Goal: Task Accomplishment & Management: Use online tool/utility

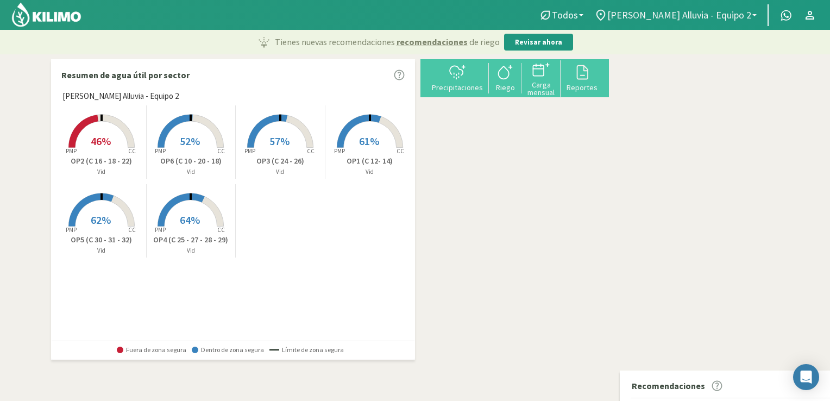
click at [752, 15] on b at bounding box center [754, 15] width 4 height 2
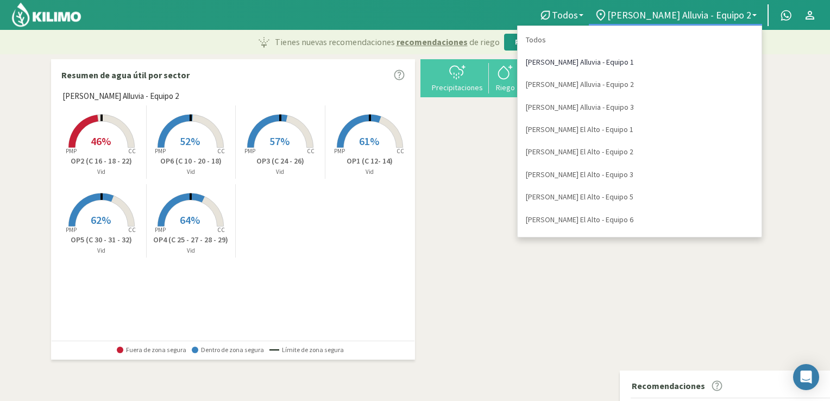
click at [697, 65] on link "[PERSON_NAME] Alluvia - Equipo 1" at bounding box center [640, 62] width 244 height 22
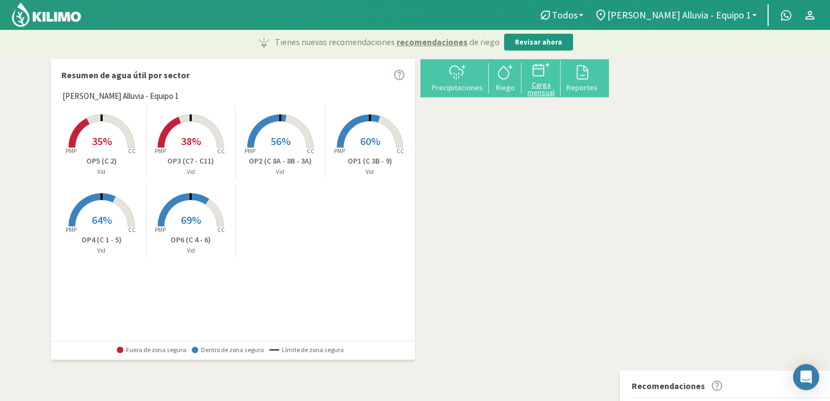
click at [557, 87] on div "Carga mensual" at bounding box center [541, 88] width 33 height 15
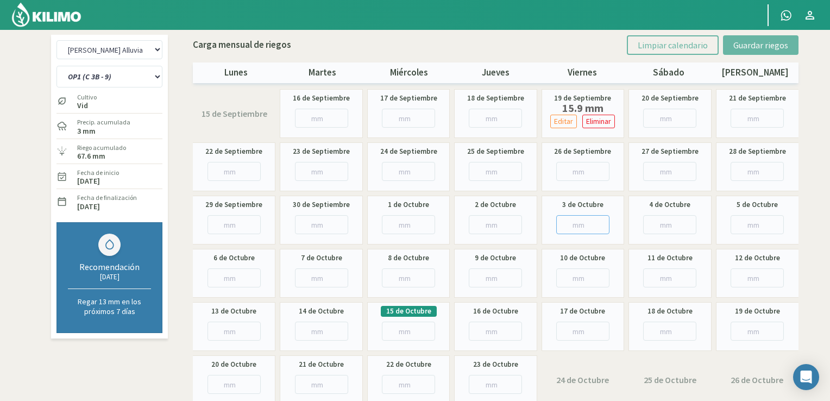
click at [576, 230] on input "number" at bounding box center [582, 224] width 53 height 19
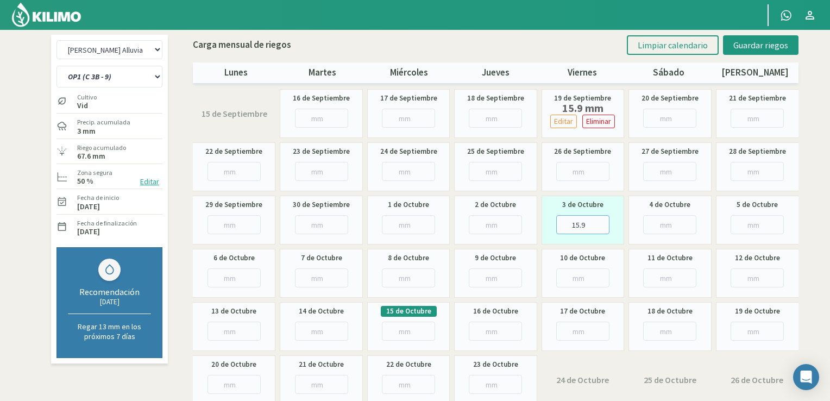
type input "15.9"
click at [493, 278] on input "number" at bounding box center [495, 277] width 53 height 19
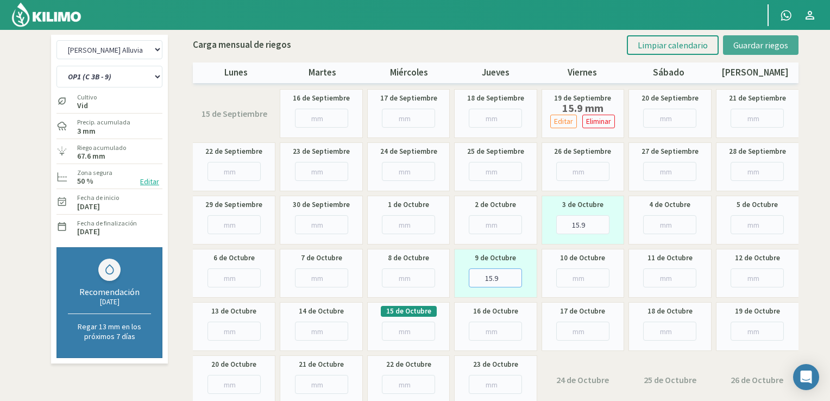
type input "15.9"
click at [757, 46] on span "Guardar riegos" at bounding box center [760, 45] width 55 height 11
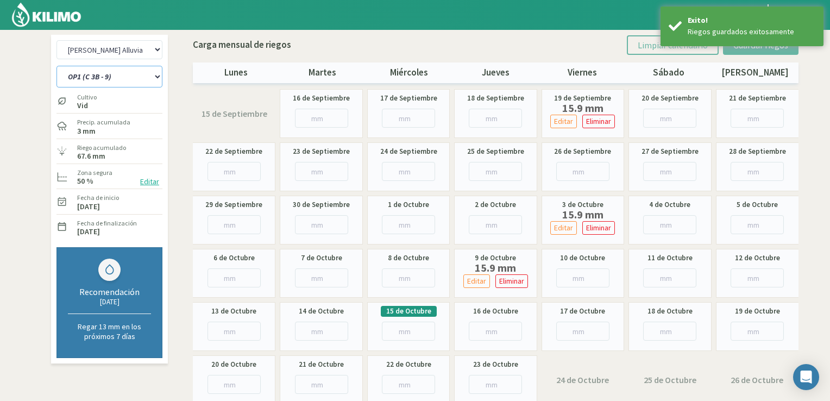
click at [158, 78] on select "OP1 (C 3B - 9) OP2 (C 8A - 8B - 3A) OP3 (C7 - C11) OP4 (C 1 - 5) OP5 (C 2) OP6 …" at bounding box center [109, 77] width 106 height 22
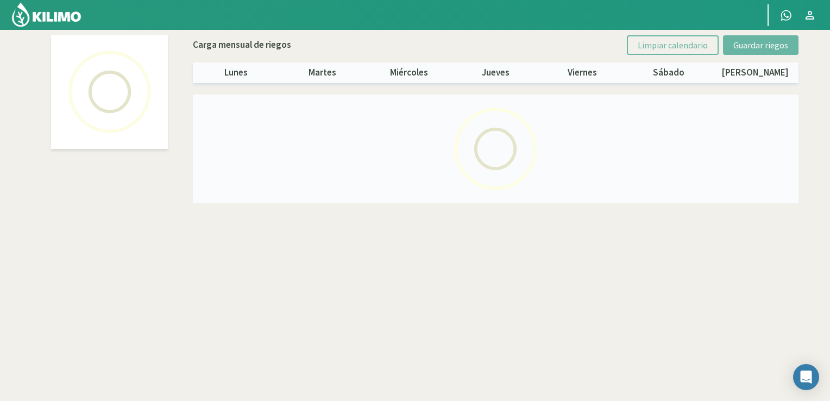
select select "1: Object"
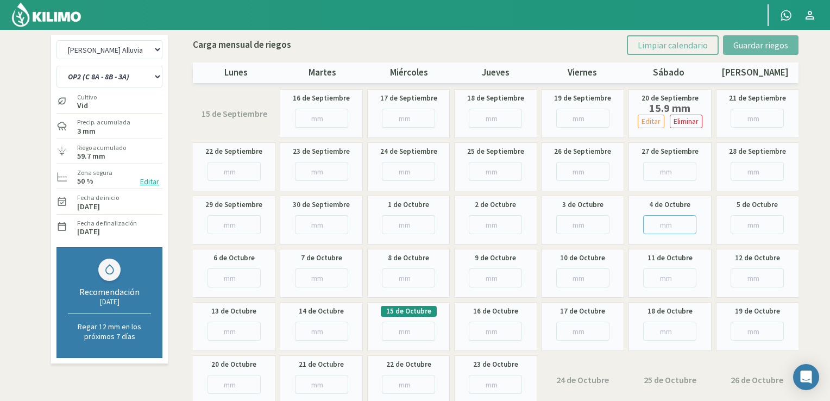
click at [676, 217] on input "number" at bounding box center [669, 224] width 53 height 19
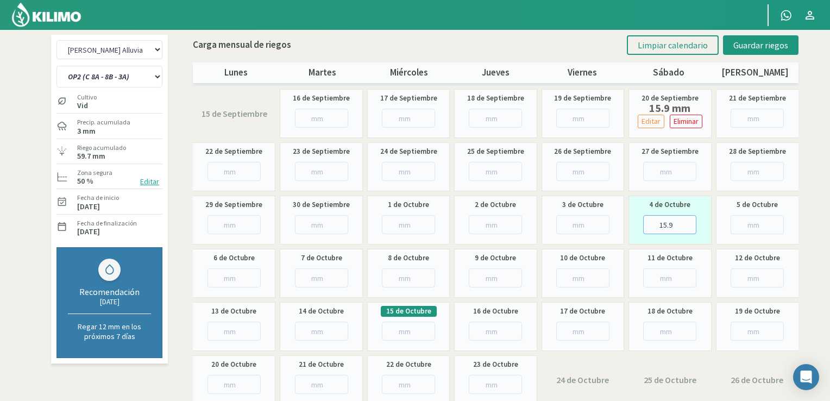
type input "15.9"
click at [584, 279] on input "number" at bounding box center [582, 277] width 53 height 19
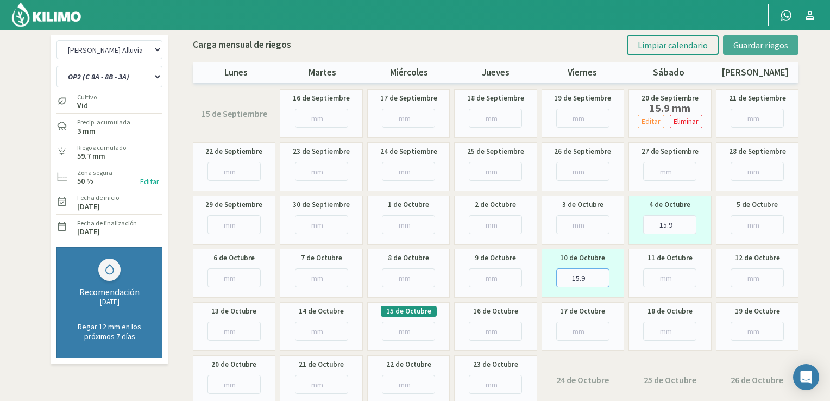
type input "15.9"
click at [752, 43] on span "Guardar riegos" at bounding box center [760, 45] width 55 height 11
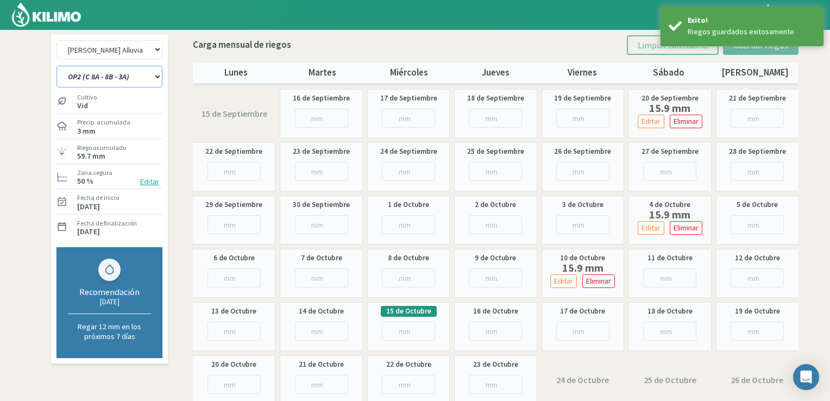
click at [158, 78] on select "OP1 (C 3B - 9) OP2 (C 8A - 8B - 3A) OP3 (C7 - C11) OP4 (C 1 - 5) OP5 (C 2) OP6 …" at bounding box center [109, 77] width 106 height 22
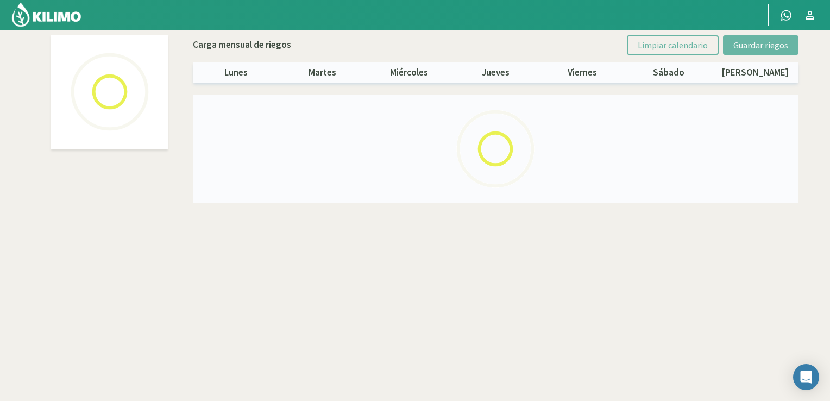
select select "2: Object"
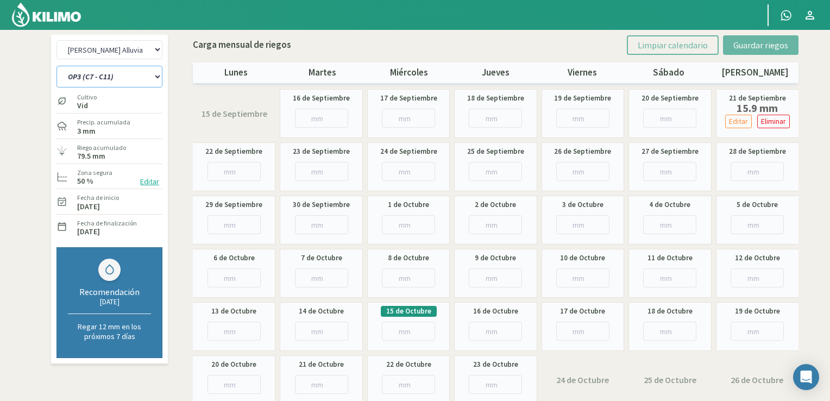
click at [109, 83] on select "OP1 (C 3B - 9) OP2 (C 8A - 8B - 3A) OP3 (C7 - C11) OP4 (C 1 - 5) OP5 (C 2) OP6 …" at bounding box center [109, 77] width 106 height 22
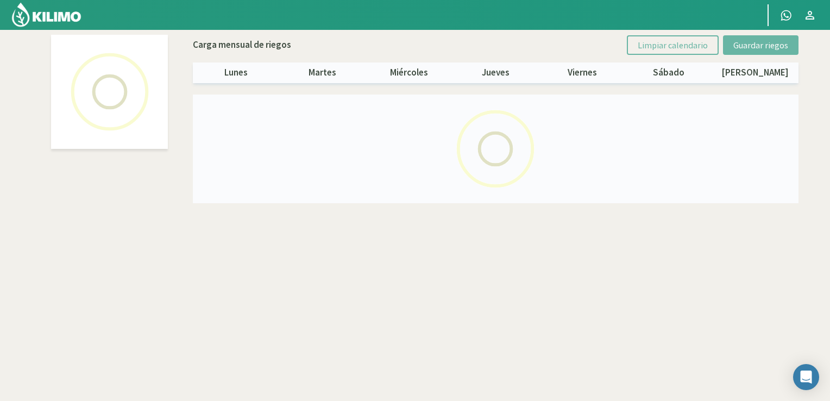
select select "1: Object"
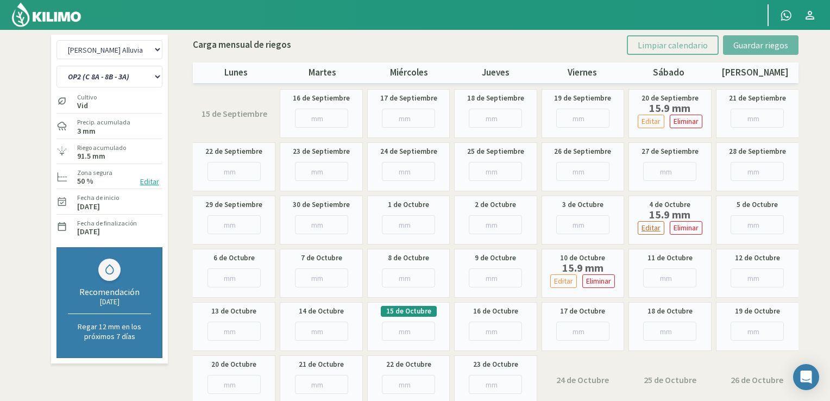
click at [656, 227] on p "Editar" at bounding box center [650, 228] width 19 height 12
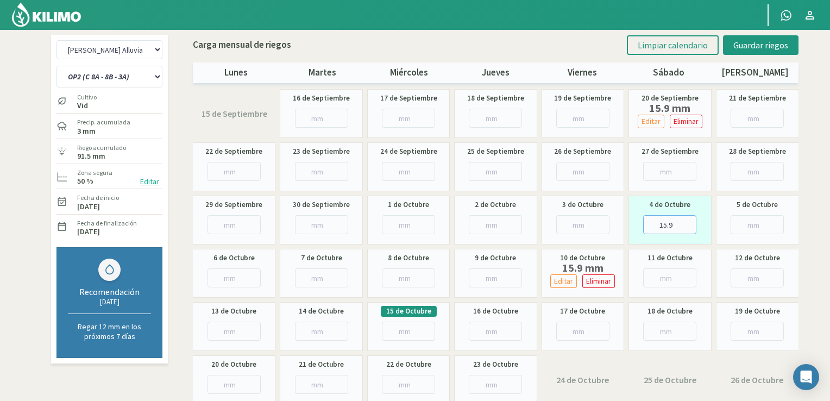
click at [667, 225] on input "15.9" at bounding box center [669, 224] width 53 height 19
type input "13.9"
click at [755, 48] on span "Guardar riegos" at bounding box center [760, 45] width 55 height 11
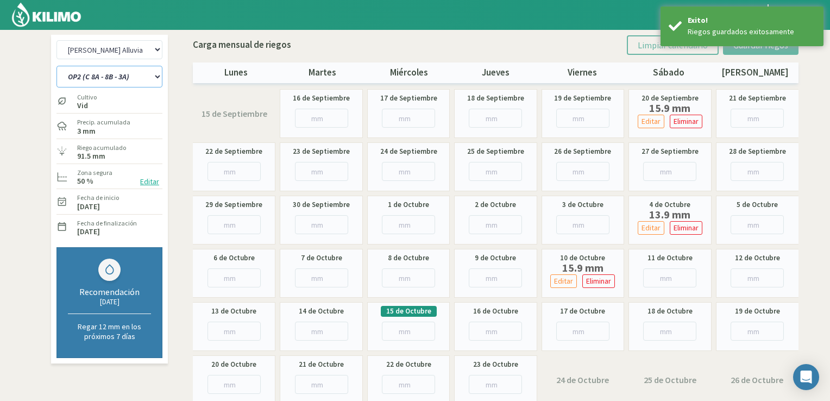
click at [144, 78] on select "OP1 (C 3B - 9) OP2 (C 8A - 8B - 3A) OP3 (C7 - C11) OP4 (C 1 - 5) OP5 (C 2) OP6 …" at bounding box center [109, 77] width 106 height 22
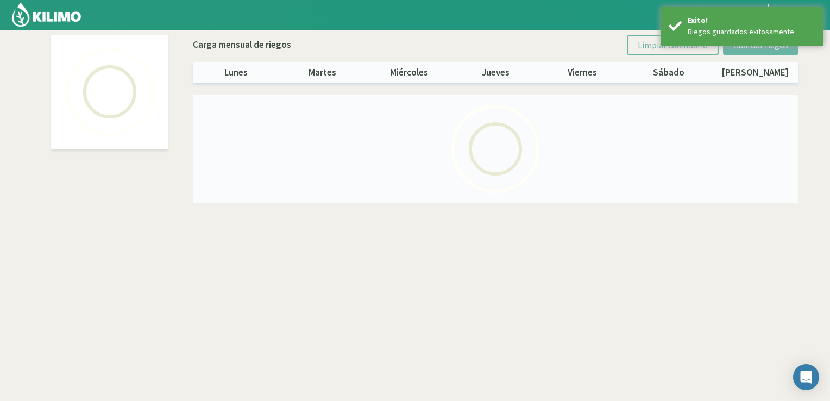
select select "2: Object"
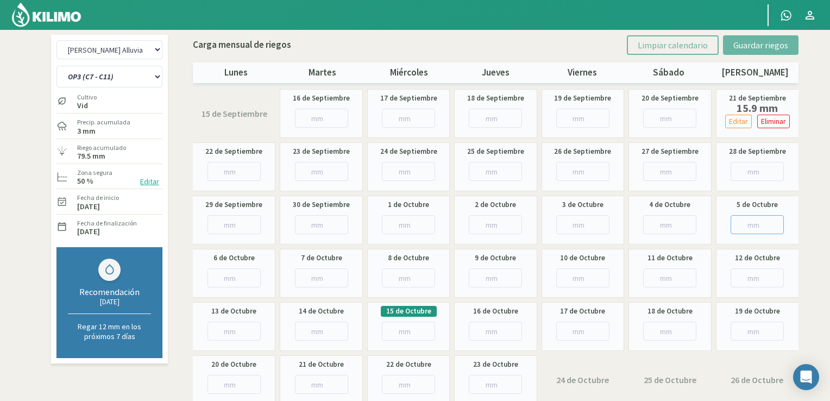
click at [738, 221] on input "number" at bounding box center [757, 224] width 53 height 19
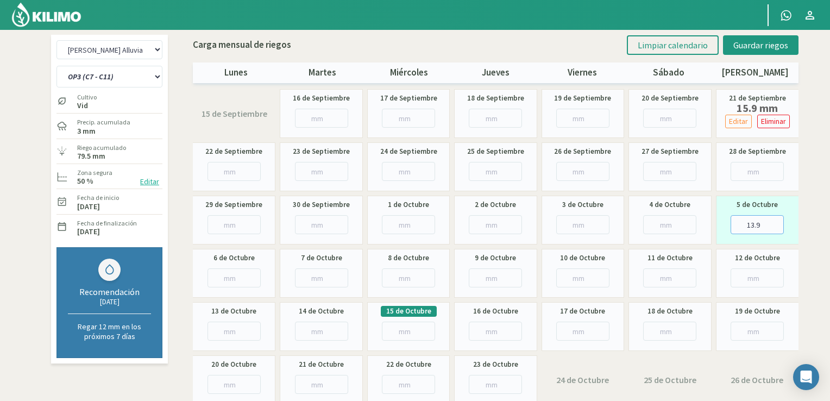
type input "13.9"
click at [661, 272] on input "number" at bounding box center [669, 277] width 53 height 19
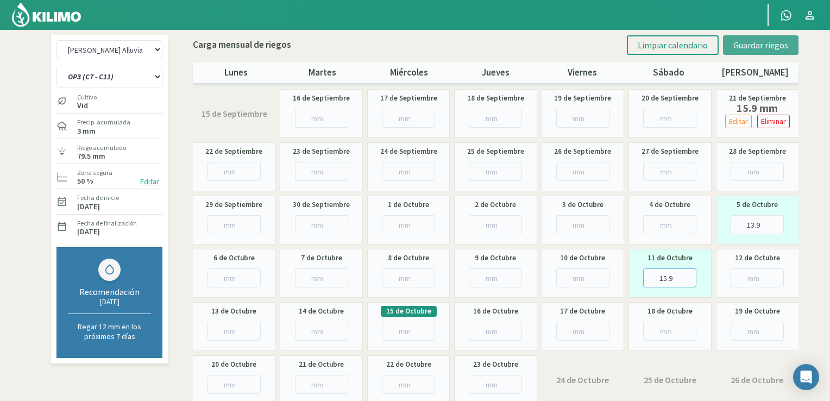
type input "15.9"
click at [743, 43] on span "Guardar riegos" at bounding box center [760, 45] width 55 height 11
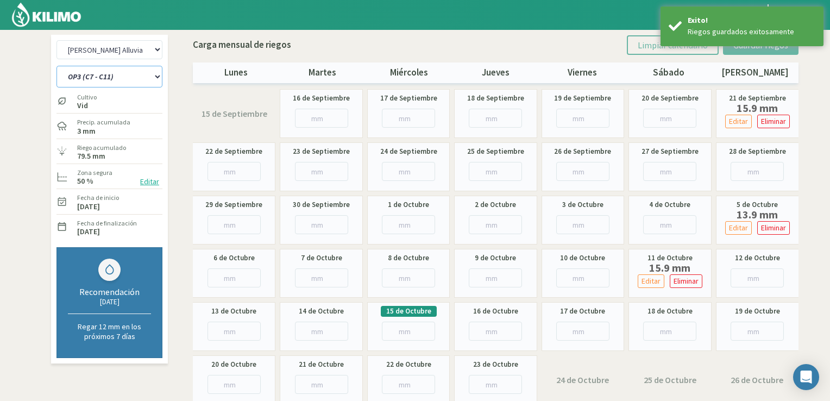
click at [117, 81] on select "OP1 (C 3B - 9) OP2 (C 8A - 8B - 3A) OP3 (C7 - C11) OP4 (C 1 - 5) OP5 (C 2) OP6 …" at bounding box center [109, 77] width 106 height 22
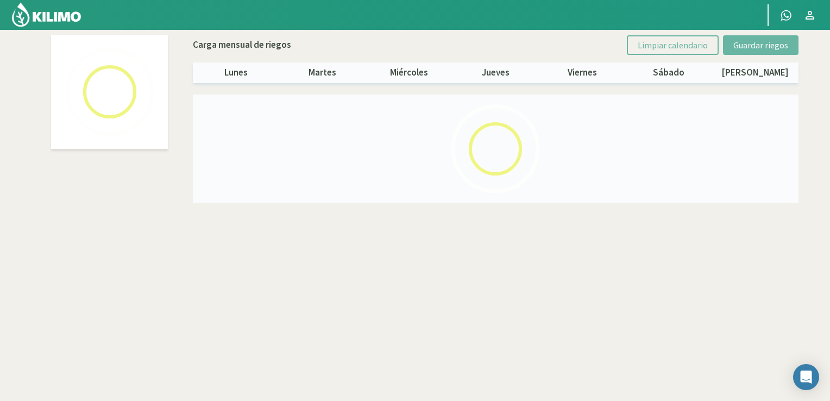
select select "3: Object"
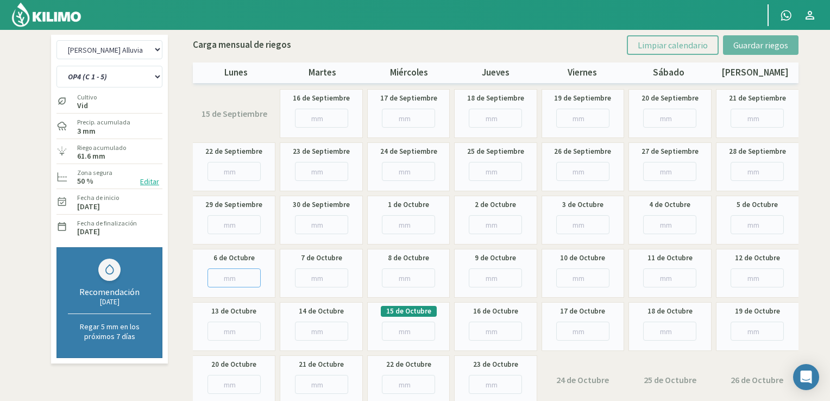
click at [237, 280] on input "number" at bounding box center [233, 277] width 53 height 19
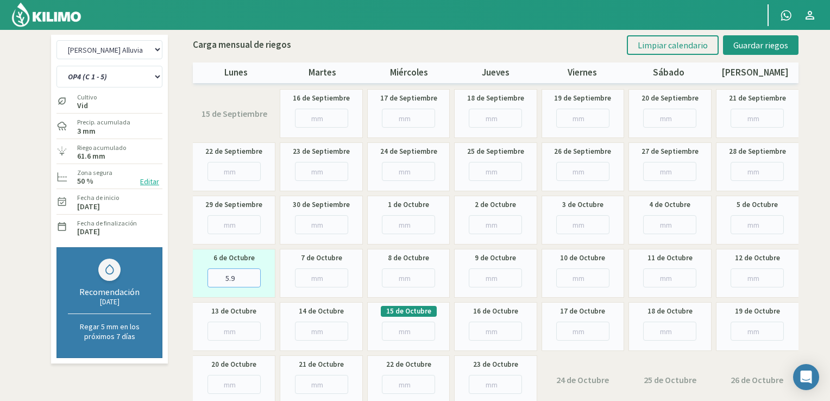
type input "5.9"
click at [767, 281] on input "number" at bounding box center [757, 277] width 53 height 19
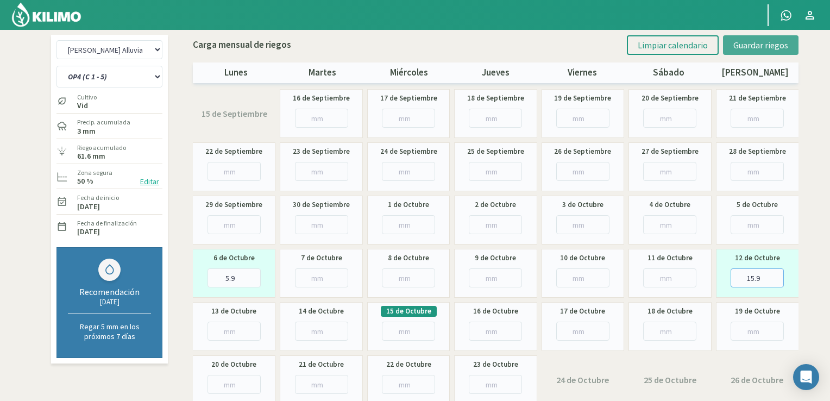
type input "15.9"
click at [763, 43] on span "Guardar riegos" at bounding box center [760, 45] width 55 height 11
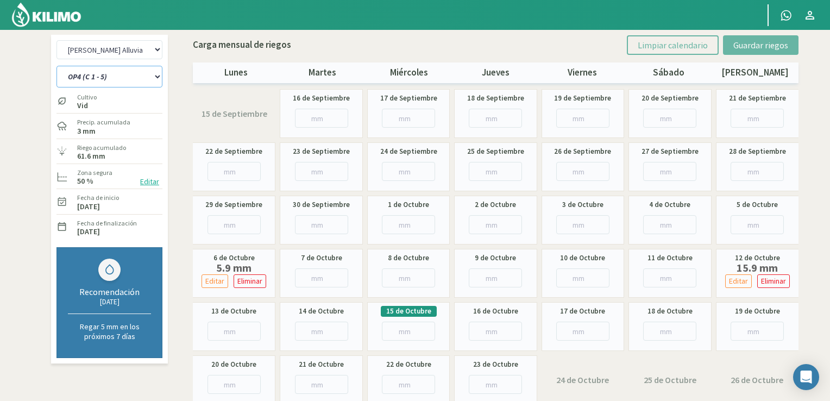
click at [139, 78] on select "OP1 (C 3B - 9) OP2 (C 8A - 8B - 3A) OP3 (C7 - C11) OP4 (C 1 - 5) OP5 (C 2) OP6 …" at bounding box center [109, 77] width 106 height 22
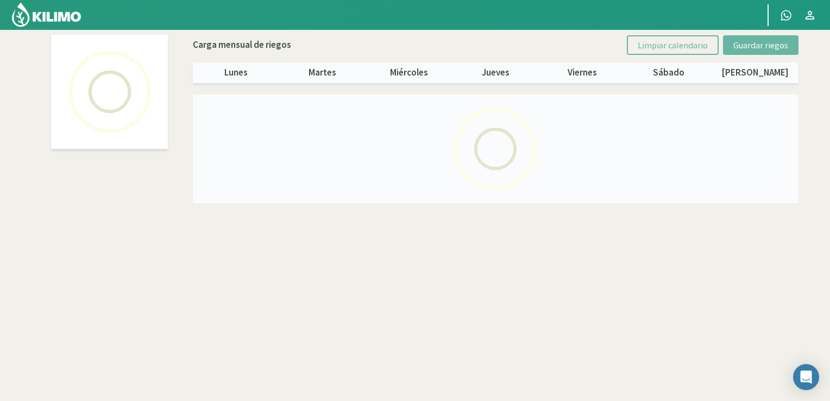
select select "4: Object"
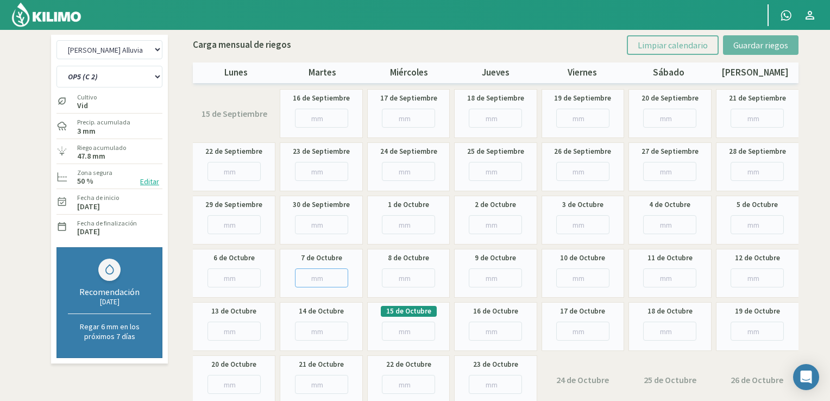
click at [310, 279] on input "number" at bounding box center [321, 277] width 53 height 19
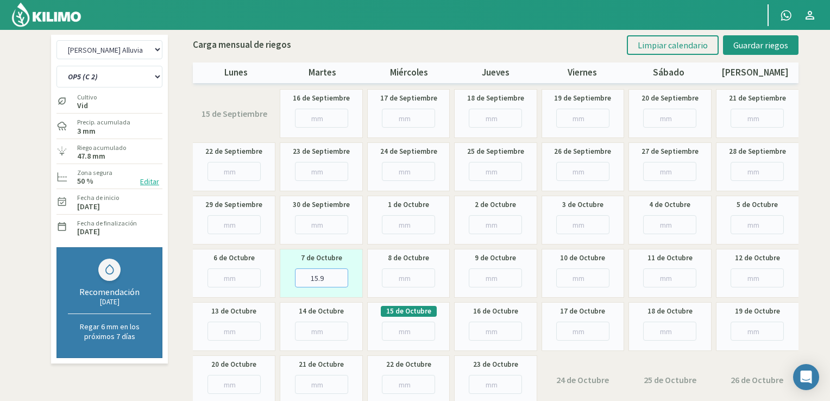
type input "15.9"
click at [762, 277] on input "number" at bounding box center [757, 277] width 53 height 19
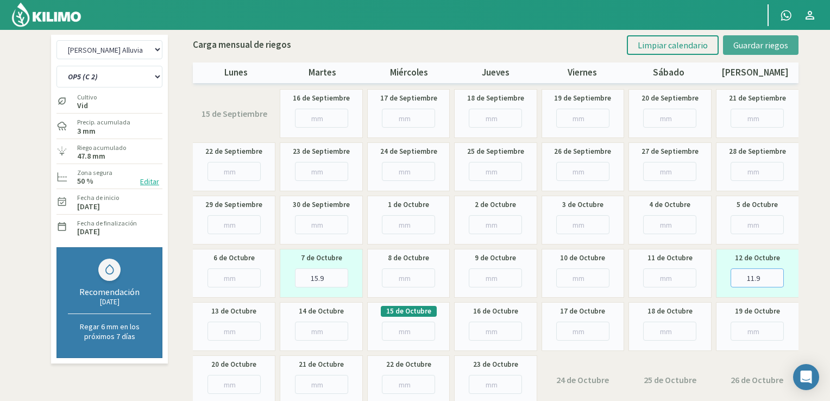
type input "11.9"
click at [771, 43] on span "Guardar riegos" at bounding box center [760, 45] width 55 height 11
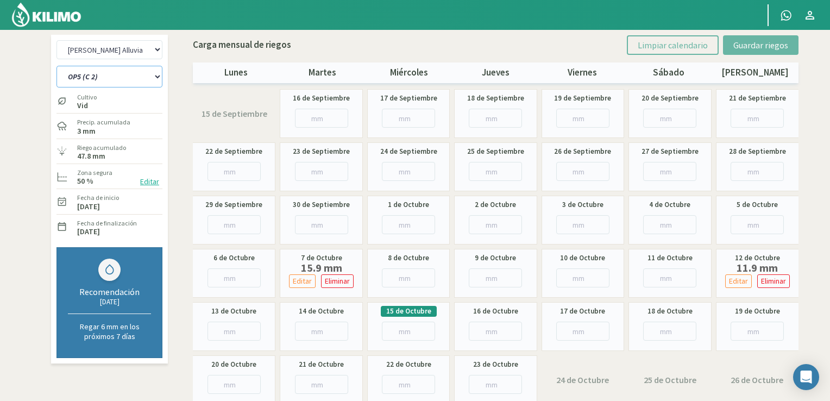
click at [160, 80] on select "OP1 (C 3B - 9) OP2 (C 8A - 8B - 3A) OP3 (C7 - C11) OP4 (C 1 - 5) OP5 (C 2) OP6 …" at bounding box center [109, 77] width 106 height 22
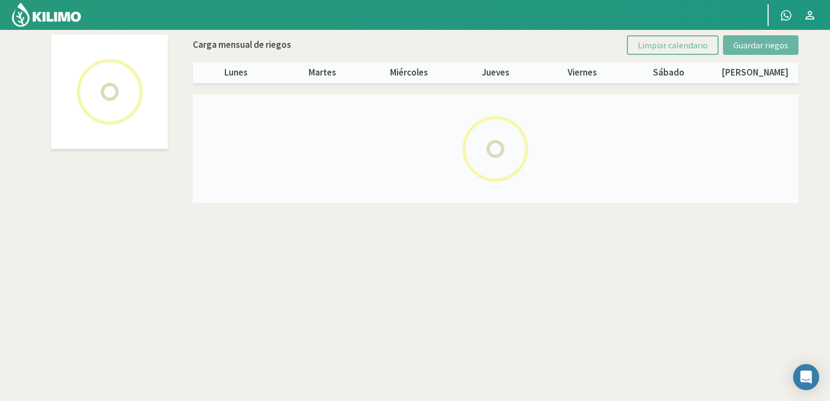
select select "5: Object"
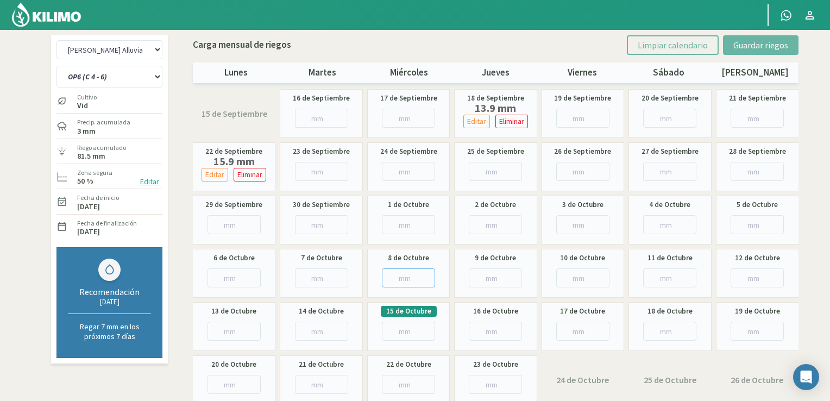
click at [411, 280] on input "number" at bounding box center [408, 277] width 53 height 19
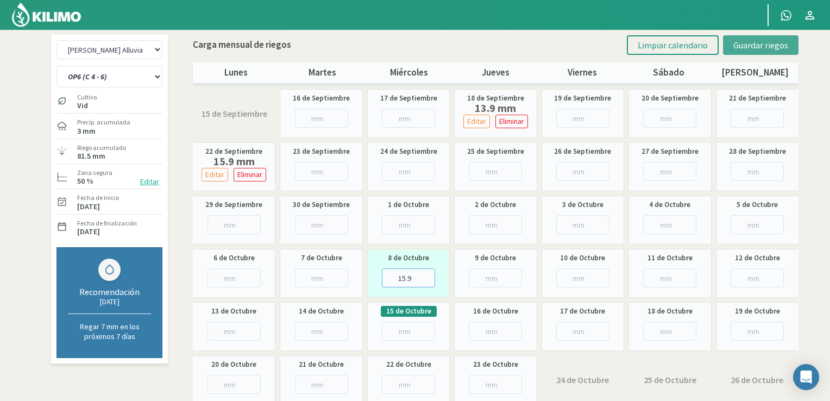
type input "15.9"
click at [738, 42] on span "Guardar riegos" at bounding box center [760, 45] width 55 height 11
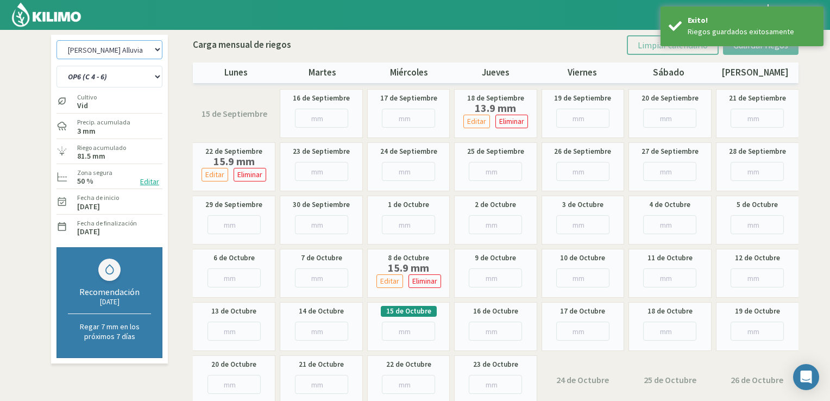
click at [152, 52] on select "[PERSON_NAME] Alluvia - Equipo 1 [PERSON_NAME] 2 [PERSON_NAME] Alluvia - Equipo…" at bounding box center [109, 49] width 106 height 19
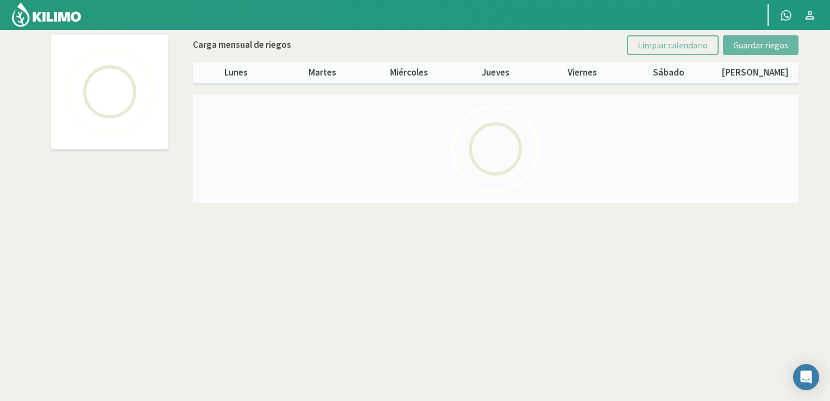
select select "1: Object"
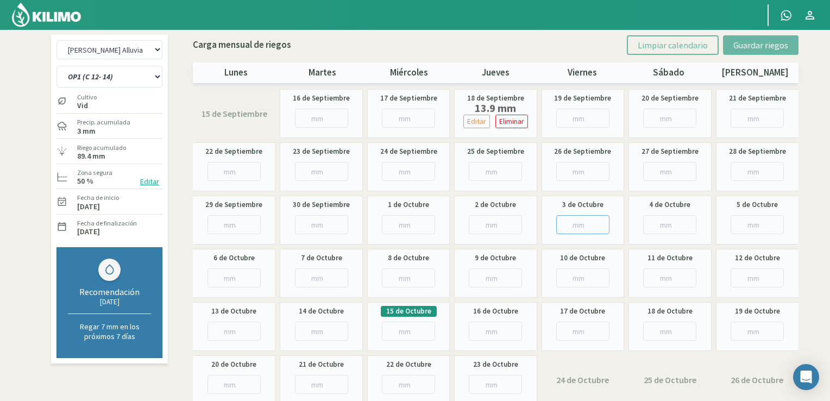
click at [585, 222] on input "number" at bounding box center [582, 224] width 53 height 19
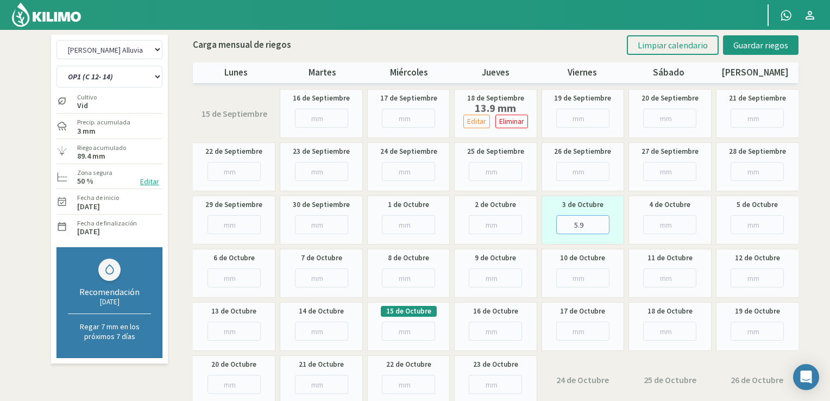
type input "5.9"
click at [318, 276] on input "number" at bounding box center [321, 277] width 53 height 19
type input "5.9"
click at [405, 276] on input "number" at bounding box center [408, 277] width 53 height 19
type input "3"
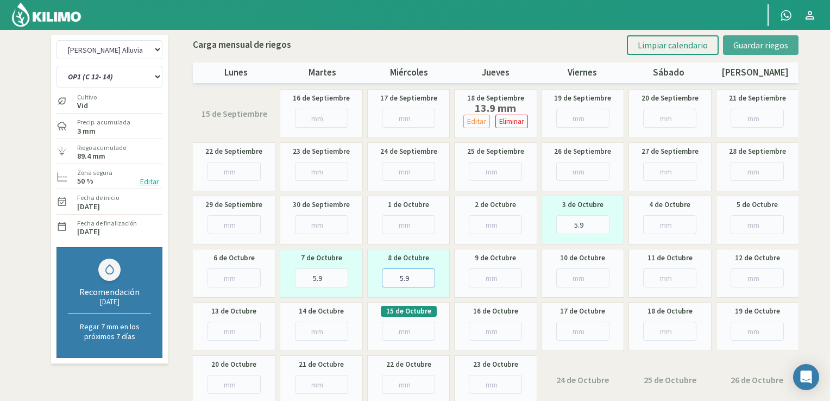
type input "5.9"
click at [769, 46] on span "Guardar riegos" at bounding box center [760, 45] width 55 height 11
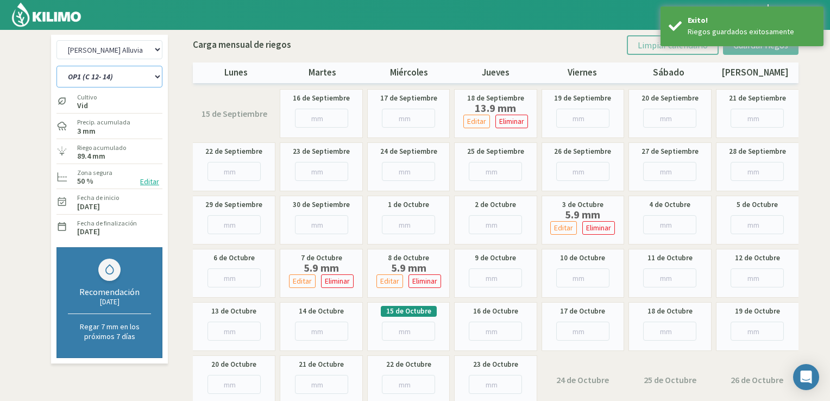
click at [117, 79] on select "OP1 (C 12- 14) OP2 (C 16 - 18 - 22) OP3 (C 24 - 26) OP4 (C 25 - 27 - 28 - 29) O…" at bounding box center [109, 77] width 106 height 22
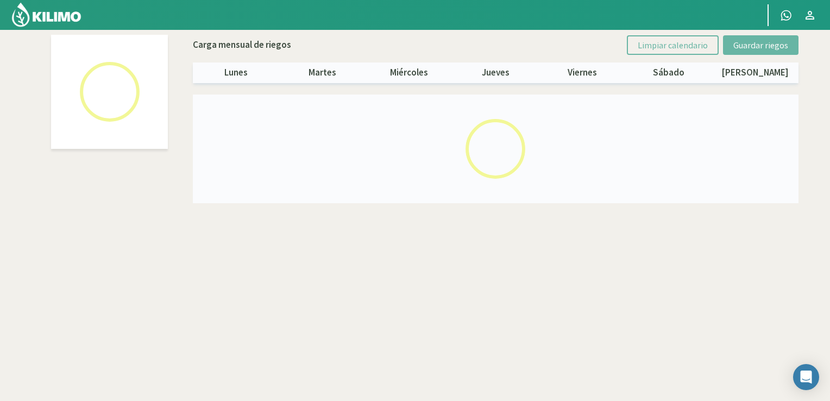
select select "1: Object"
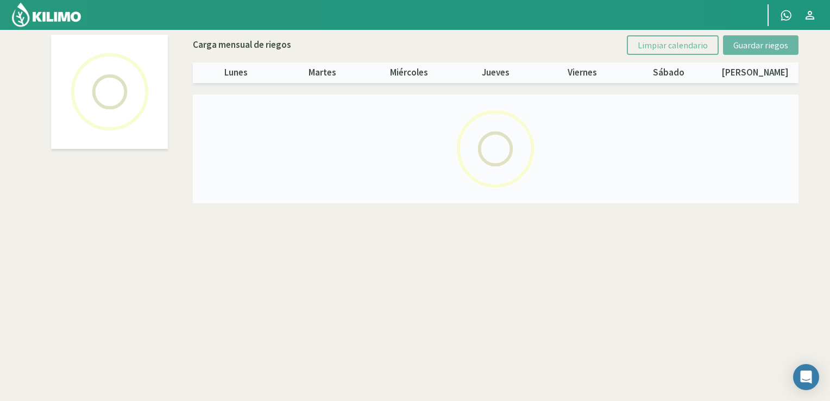
select select "1: Object"
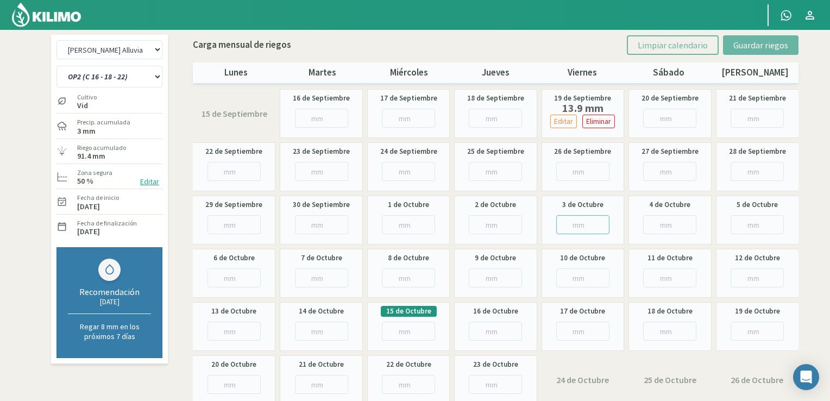
click at [571, 228] on input "number" at bounding box center [582, 224] width 53 height 19
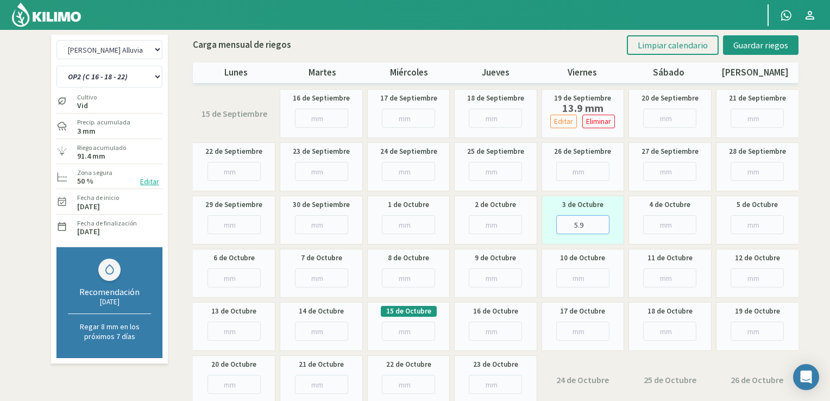
type input "5.9"
click at [413, 277] on input "number" at bounding box center [408, 277] width 53 height 19
type input "5.9"
click at [480, 279] on input "number" at bounding box center [495, 277] width 53 height 19
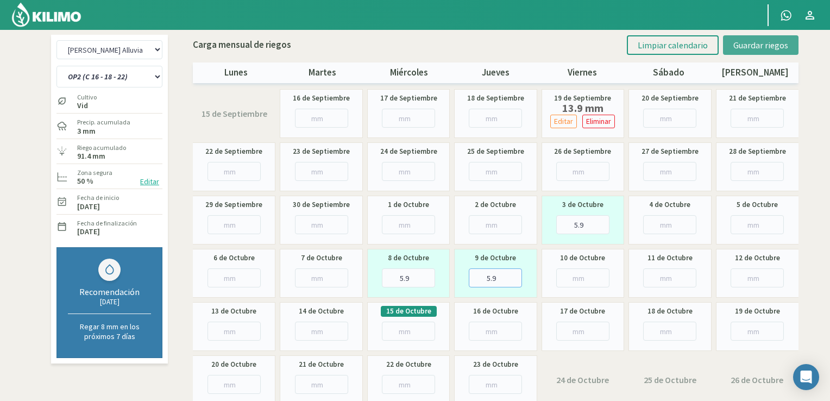
type input "5.9"
click at [766, 44] on span "Guardar riegos" at bounding box center [760, 45] width 55 height 11
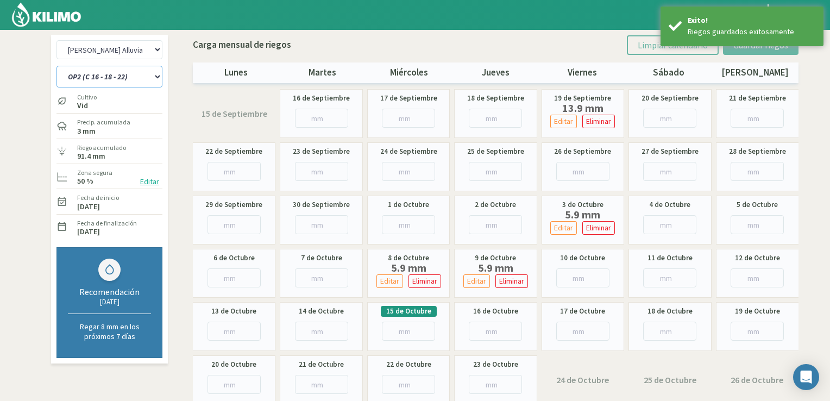
click at [155, 79] on select "OP1 (C 12- 14) OP2 (C 16 - 18 - 22) OP3 (C 24 - 26) OP4 (C 25 - 27 - 28 - 29) O…" at bounding box center [109, 77] width 106 height 22
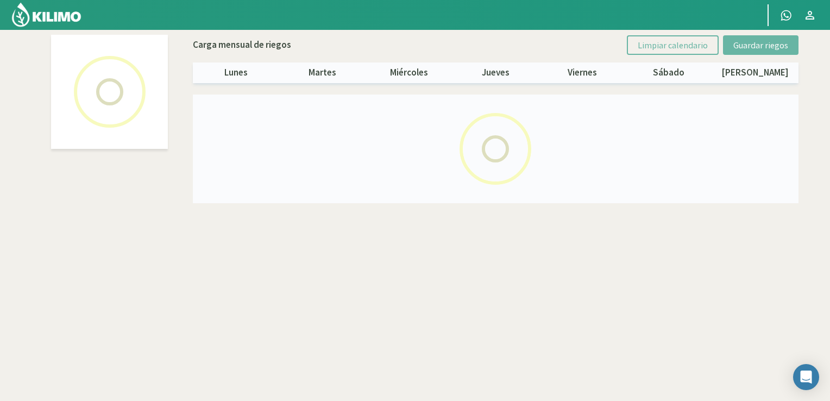
select select "1: Object"
select select "2: Object"
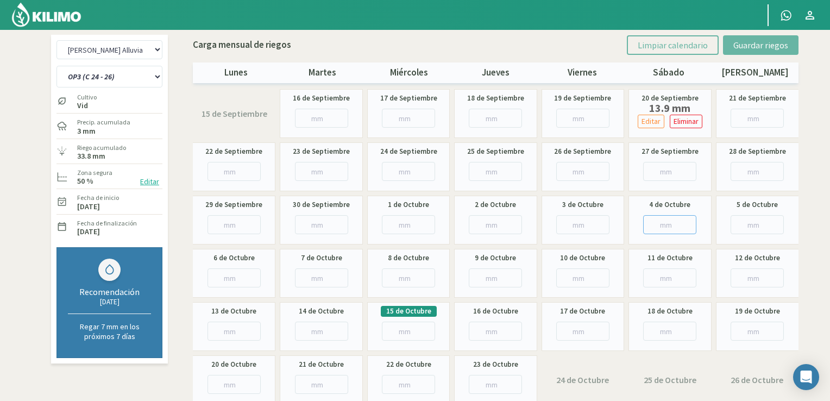
click at [665, 229] on input "number" at bounding box center [669, 224] width 53 height 19
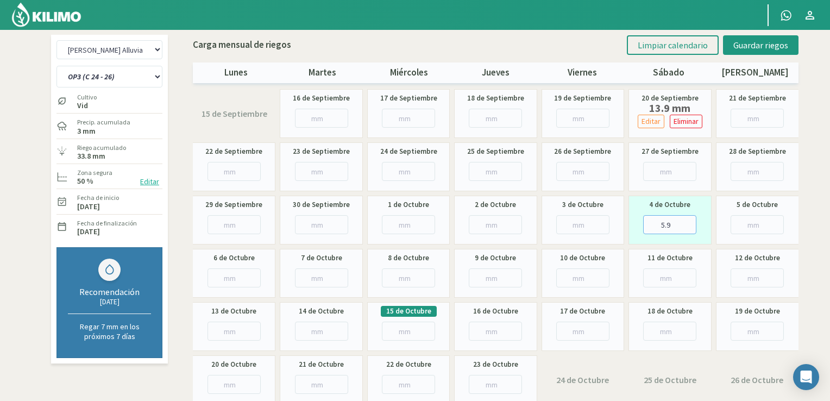
type input "5.9"
click at [231, 281] on input "number" at bounding box center [233, 277] width 53 height 19
type input "15.9"
click at [495, 278] on input "number" at bounding box center [495, 277] width 53 height 19
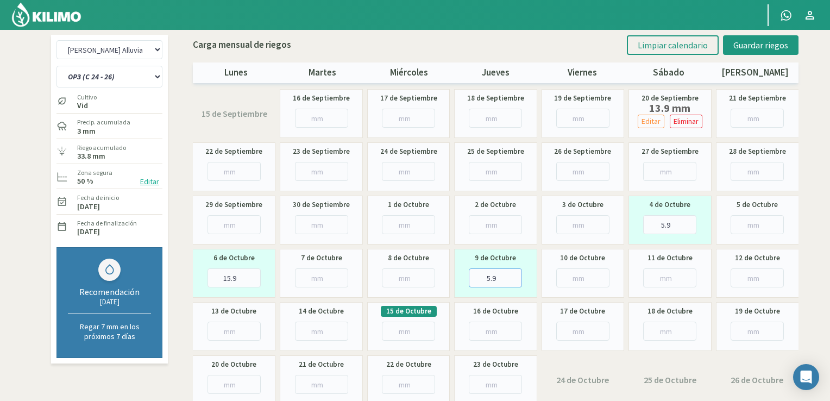
type input "5.9"
click at [577, 281] on input "number" at bounding box center [582, 277] width 53 height 19
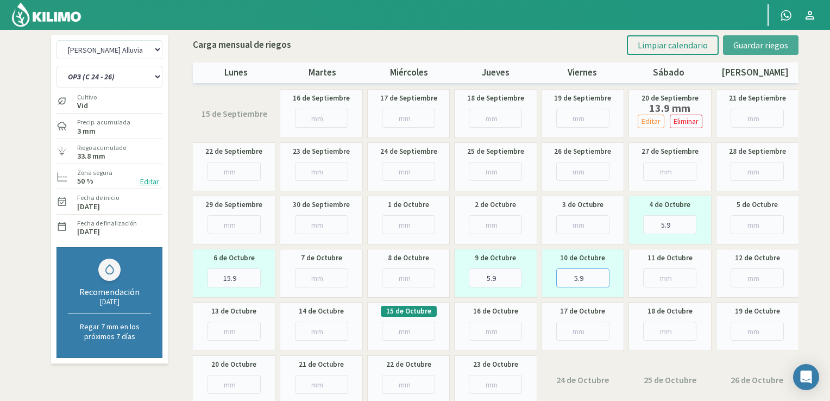
type input "5.9"
click at [761, 40] on span "Guardar riegos" at bounding box center [760, 45] width 55 height 11
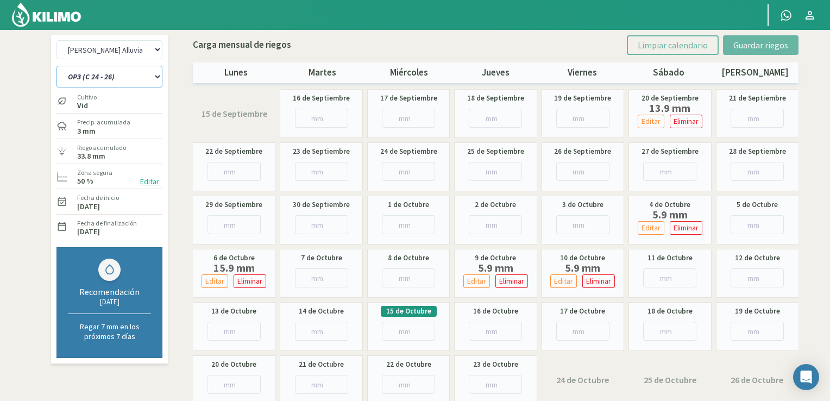
click at [157, 79] on select "OP1 (C 12- 14) OP2 (C 16 - 18 - 22) OP3 (C 24 - 26) OP4 (C 25 - 27 - 28 - 29) O…" at bounding box center [109, 77] width 106 height 22
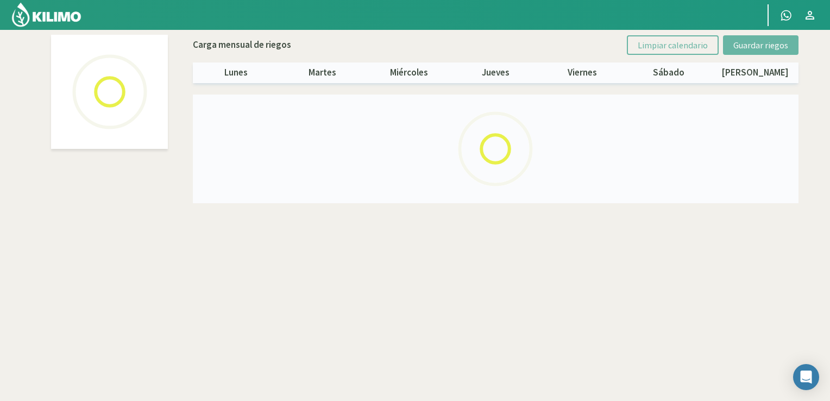
select select "1: Object"
select select "3: Object"
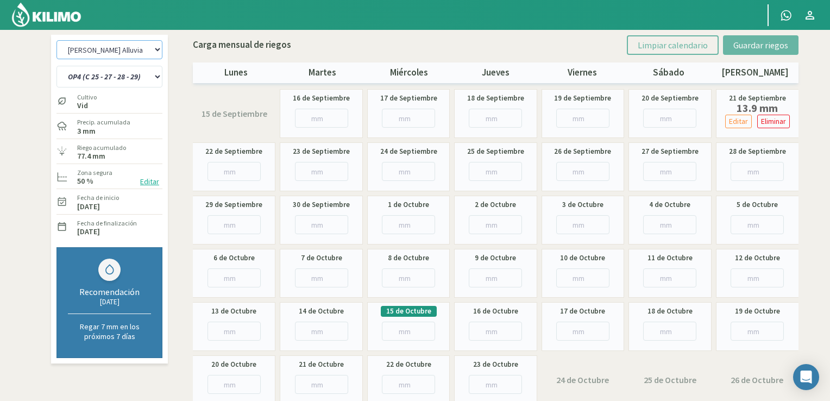
click at [138, 49] on select "[PERSON_NAME] Alluvia - Equipo 1 [PERSON_NAME] 2 [PERSON_NAME] Alluvia - Equipo…" at bounding box center [109, 49] width 106 height 19
click at [660, 221] on input "number" at bounding box center [669, 224] width 53 height 19
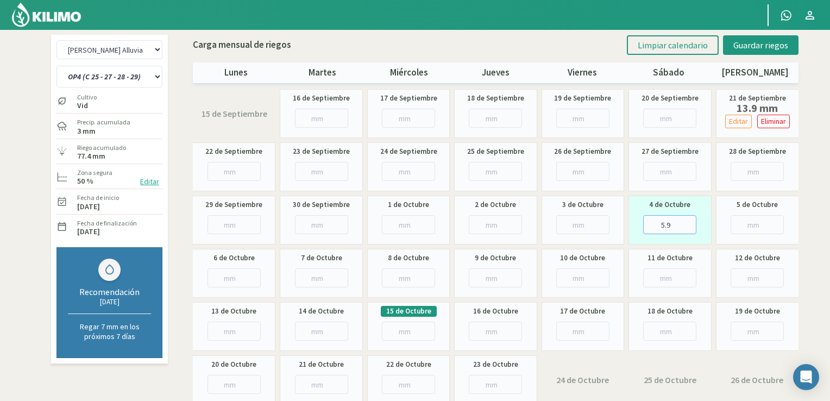
type input "5.9"
click at [563, 274] on input "number" at bounding box center [582, 277] width 53 height 19
type input "5.9"
click at [661, 275] on input "number" at bounding box center [669, 277] width 53 height 19
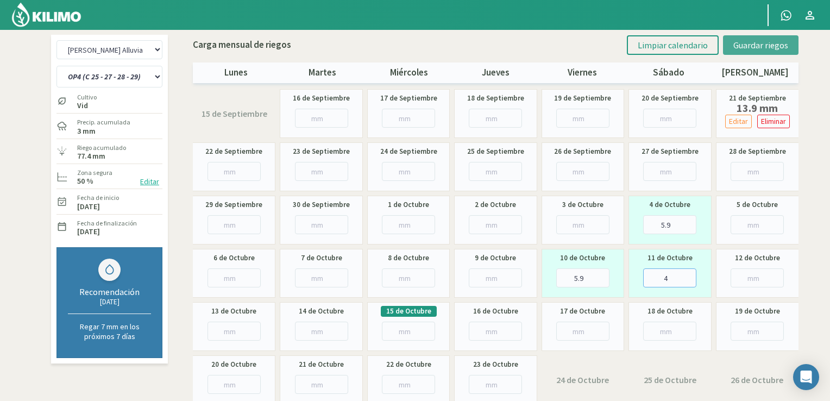
type input "4"
click at [748, 44] on span "Guardar riegos" at bounding box center [760, 45] width 55 height 11
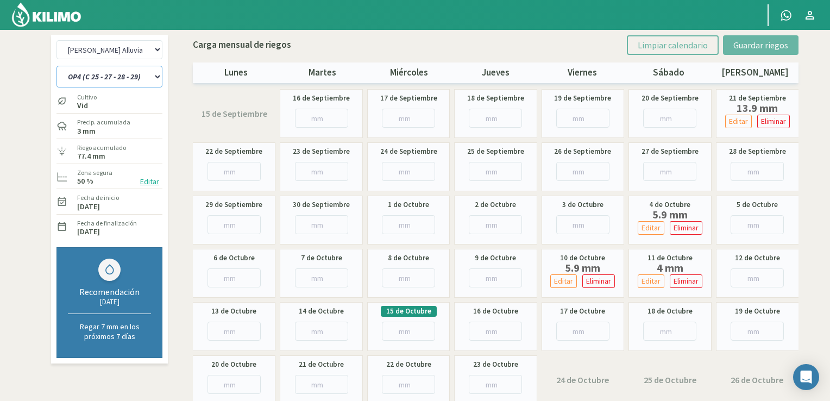
click at [153, 79] on select "OP1 (C 12- 14) OP2 (C 16 - 18 - 22) OP3 (C 24 - 26) OP4 (C 25 - 27 - 28 - 29) O…" at bounding box center [109, 77] width 106 height 22
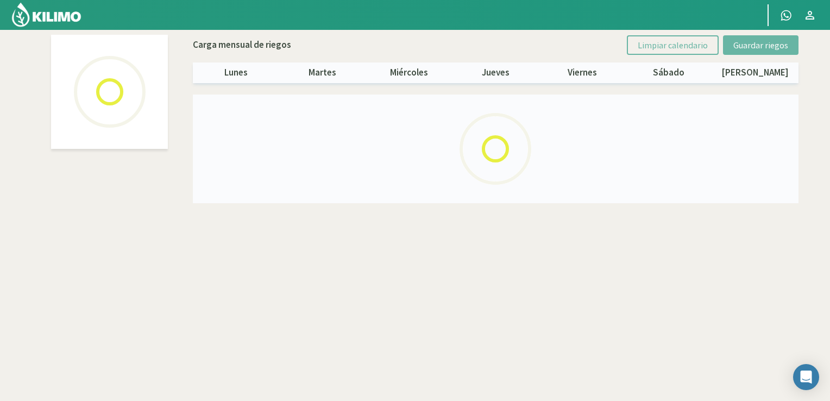
select select "1: Object"
select select "4: Object"
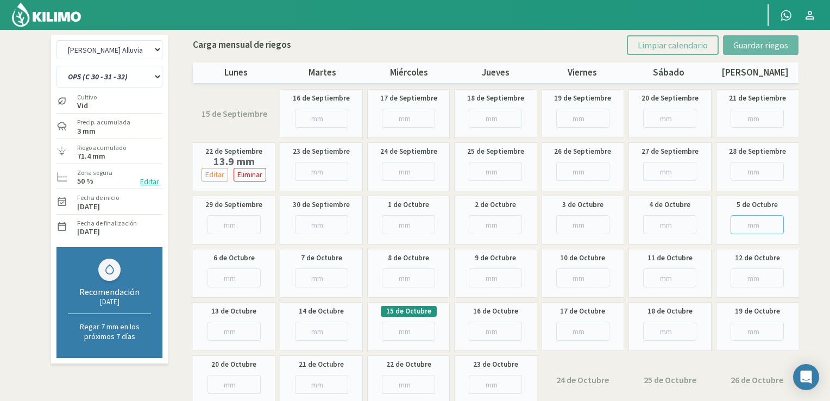
click at [754, 230] on input "number" at bounding box center [757, 224] width 53 height 19
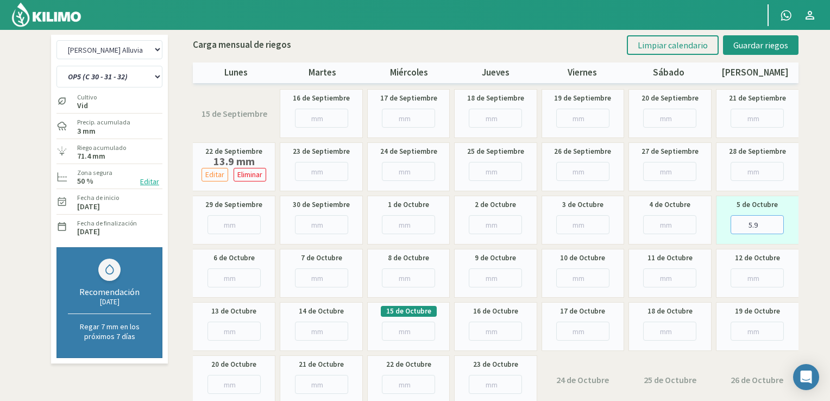
type input "5.9"
click at [656, 275] on input "number" at bounding box center [669, 277] width 53 height 19
type input "7.9"
click at [219, 335] on input "number" at bounding box center [233, 331] width 53 height 19
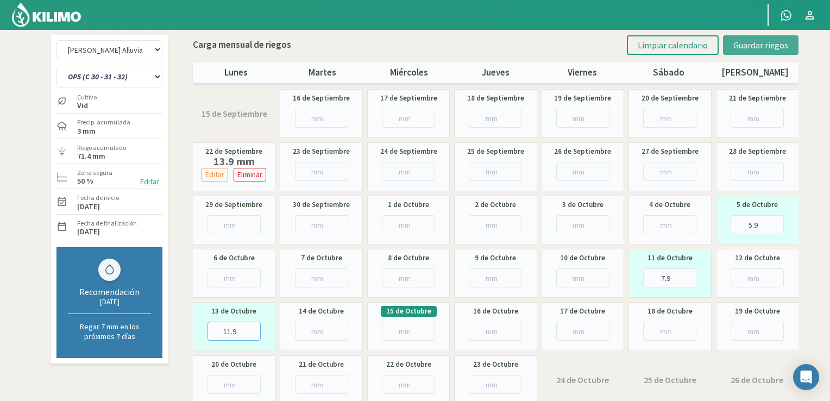
type input "11.9"
click at [756, 37] on button "Guardar riegos" at bounding box center [760, 45] width 75 height 20
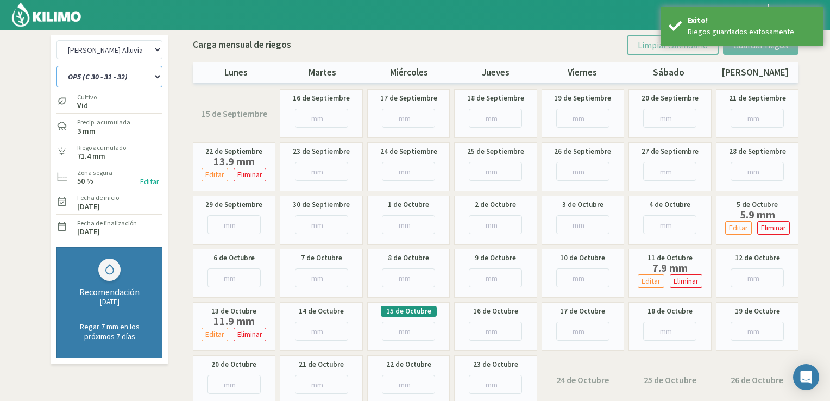
click at [137, 74] on select "OP1 (C 12- 14) OP2 (C 16 - 18 - 22) OP3 (C 24 - 26) OP4 (C 25 - 27 - 28 - 29) O…" at bounding box center [109, 77] width 106 height 22
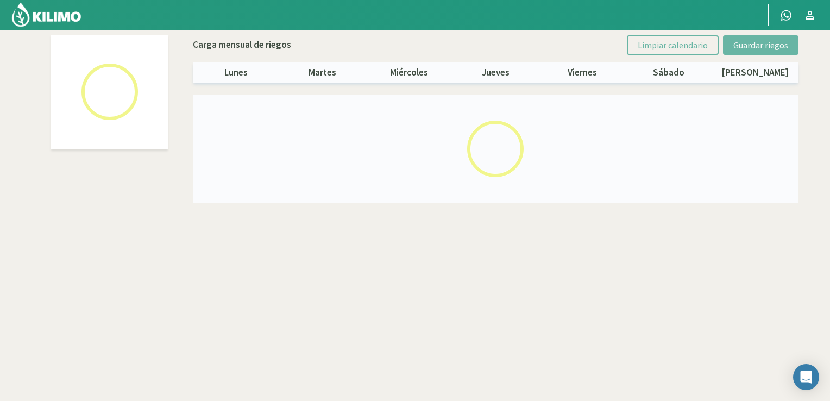
select select "1: Object"
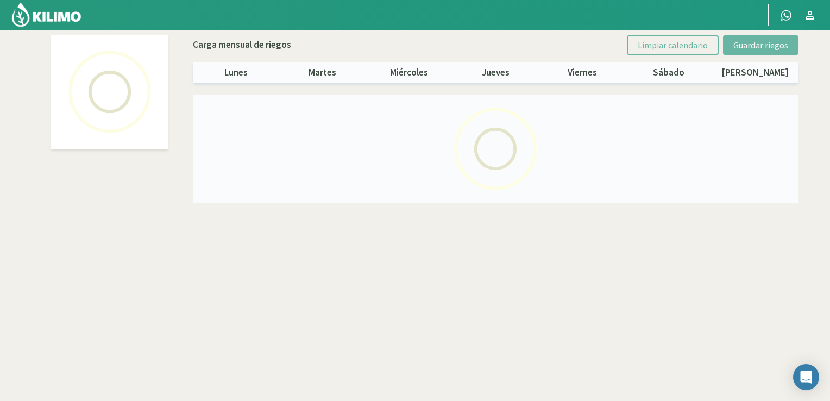
select select "5: Object"
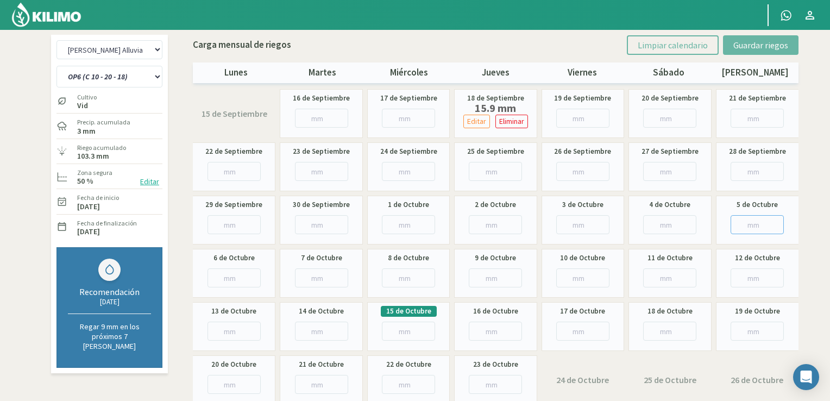
click at [731, 220] on input "number" at bounding box center [757, 224] width 53 height 19
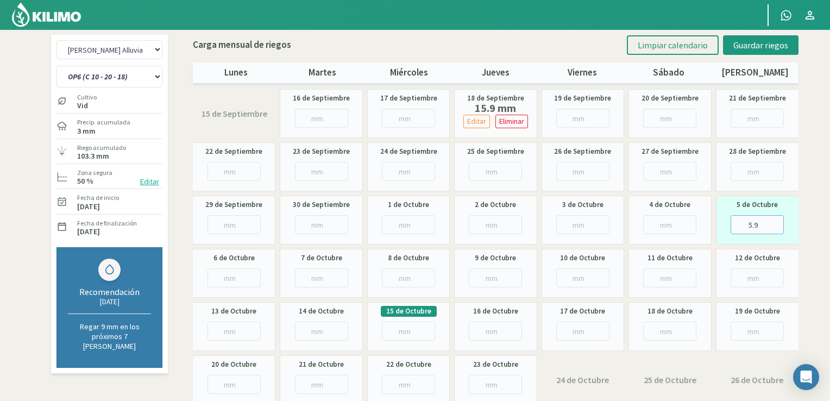
type input "5.9"
click at [234, 276] on input "number" at bounding box center [233, 277] width 53 height 19
type input "5.9"
click at [310, 272] on input "number" at bounding box center [321, 277] width 53 height 19
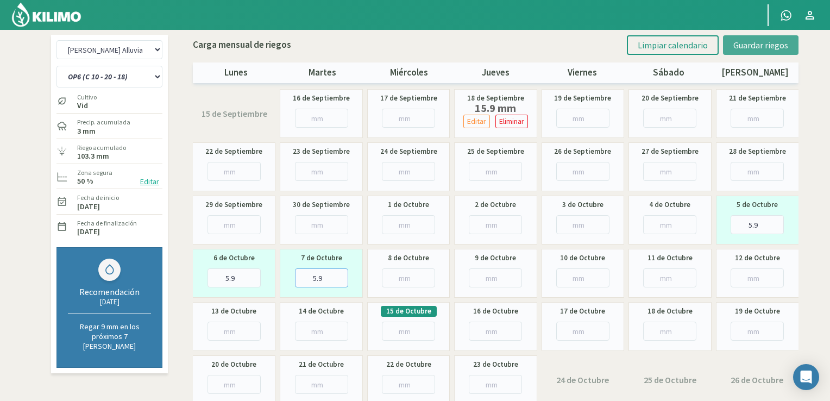
type input "5.9"
click at [757, 47] on span "Guardar riegos" at bounding box center [760, 45] width 55 height 11
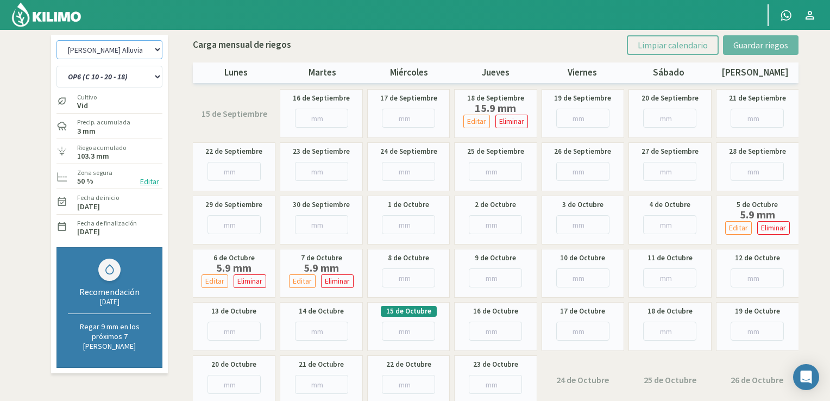
click at [145, 48] on select "[PERSON_NAME] Alluvia - Equipo 1 [PERSON_NAME] 2 [PERSON_NAME] Alluvia - Equipo…" at bounding box center [109, 49] width 106 height 19
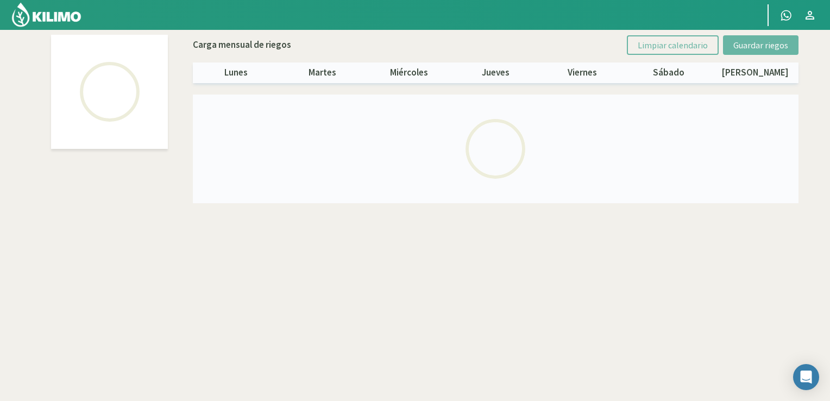
select select "2: Object"
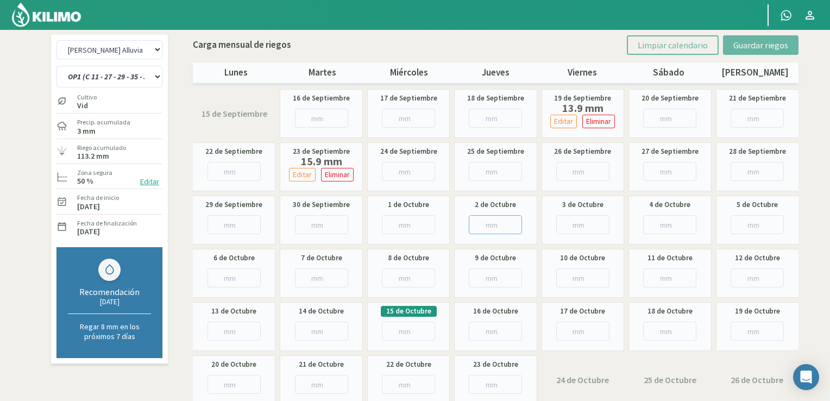
click at [505, 223] on input "number" at bounding box center [495, 224] width 53 height 19
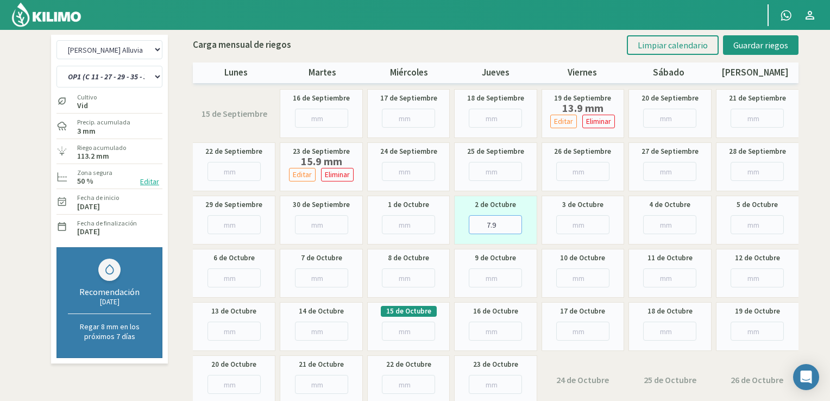
type input "7.9"
click at [757, 223] on input "number" at bounding box center [757, 224] width 53 height 19
type input "5.9"
click at [231, 285] on input "number" at bounding box center [233, 277] width 53 height 19
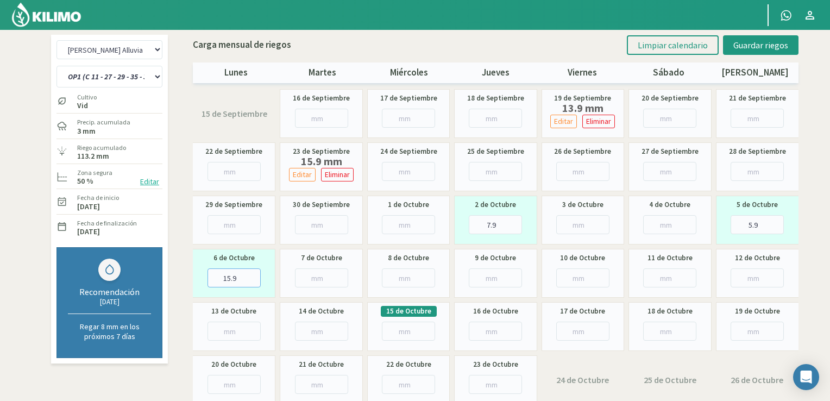
type input "15.9"
click at [318, 276] on input "number" at bounding box center [321, 277] width 53 height 19
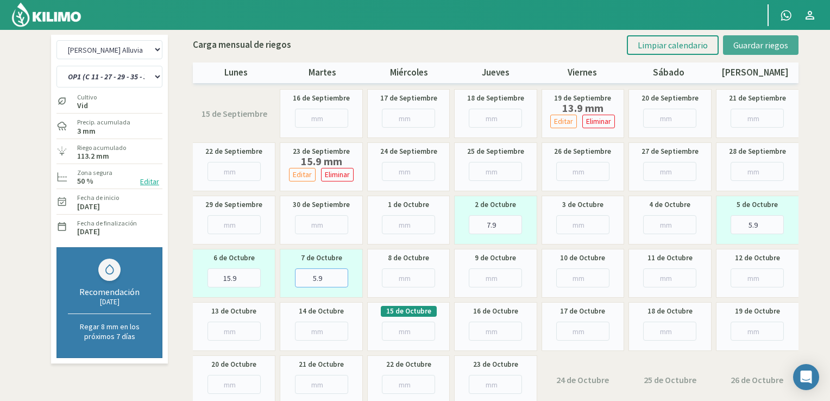
type input "5.9"
click at [769, 42] on span "Guardar riegos" at bounding box center [760, 45] width 55 height 11
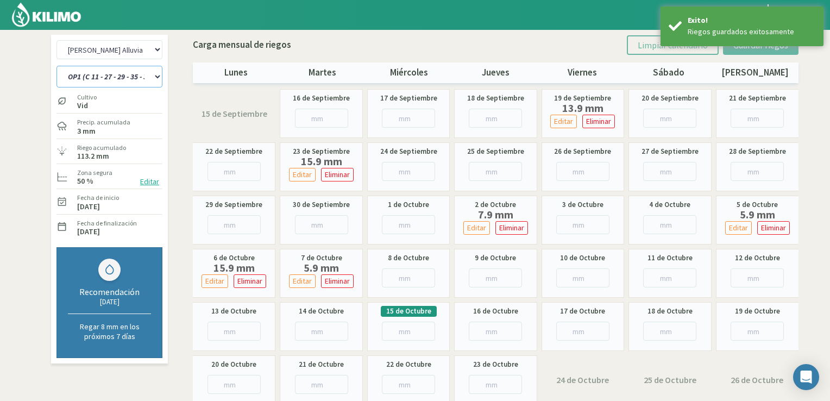
click at [135, 76] on select "OP1 (C 11 - 27 - 29 - 35 - 36) OP2 (C 25 - 34 - 35) OP3 (C 11 - 13 - 15 - 19 - …" at bounding box center [109, 77] width 106 height 22
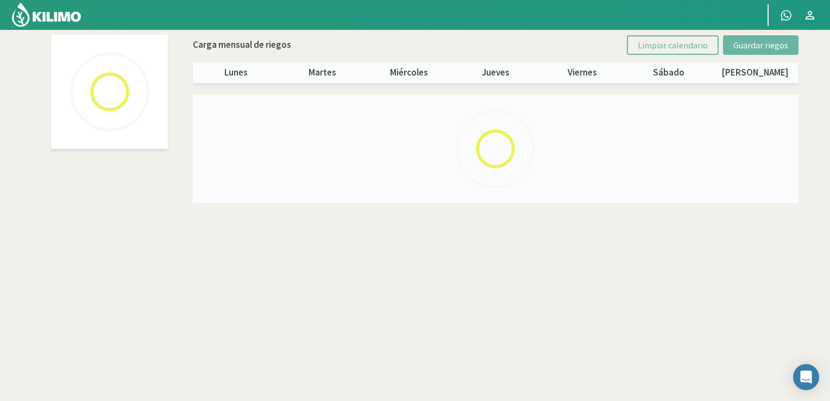
select select "2: Object"
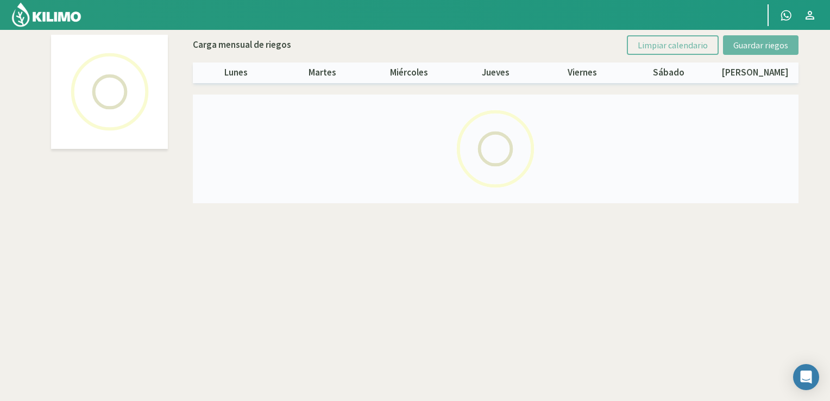
select select "1: Object"
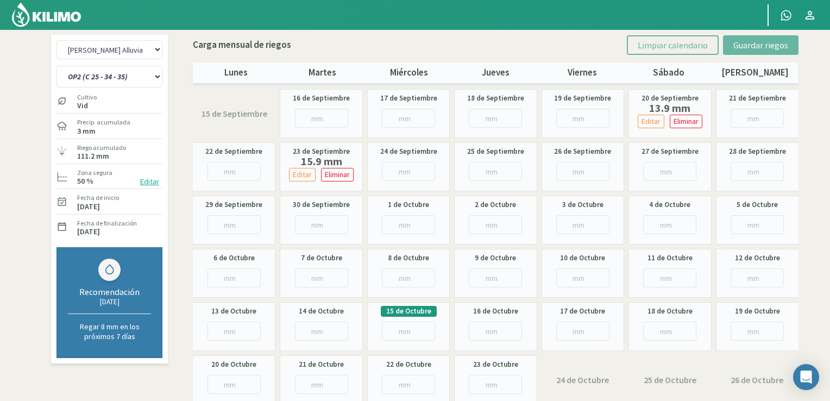
click at [587, 236] on div "3 de Octubre" at bounding box center [583, 220] width 83 height 49
click at [587, 219] on input "number" at bounding box center [582, 224] width 53 height 19
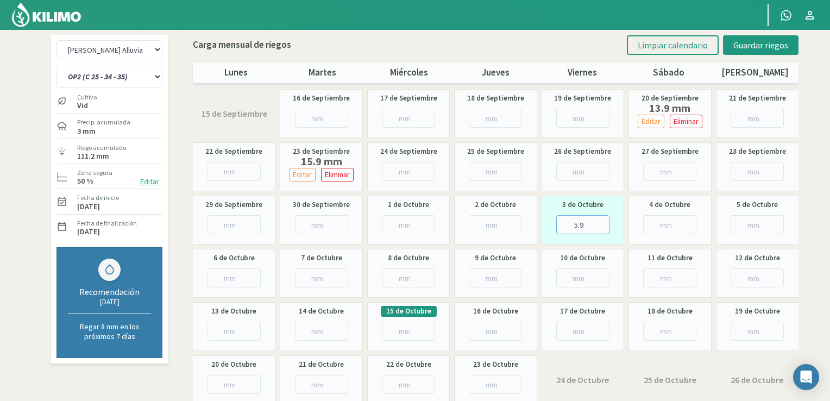
type input "5.9"
click at [240, 279] on input "number" at bounding box center [233, 277] width 53 height 19
type input "15.9"
click at [326, 276] on input "number" at bounding box center [321, 277] width 53 height 19
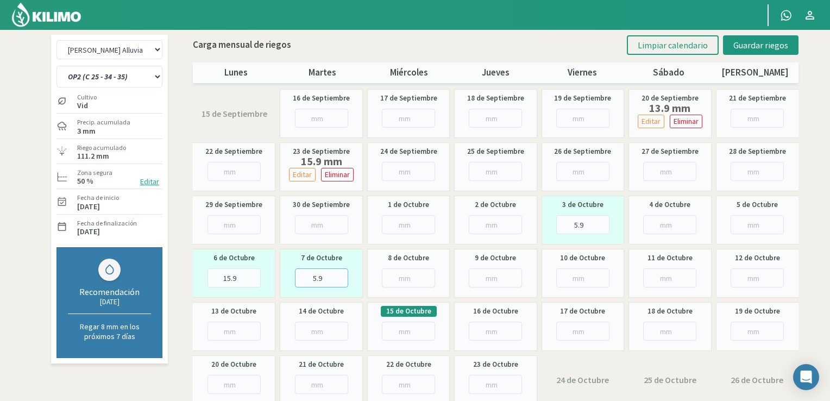
type input "5.9"
click at [586, 279] on input "number" at bounding box center [582, 277] width 53 height 19
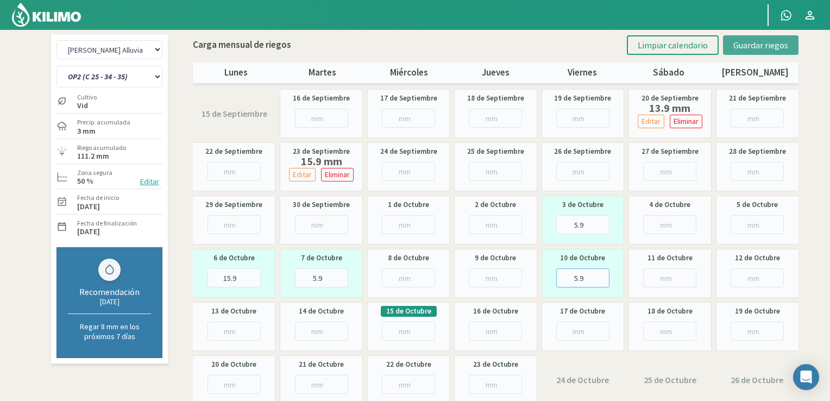
type input "5.9"
click at [780, 46] on span "Guardar riegos" at bounding box center [760, 45] width 55 height 11
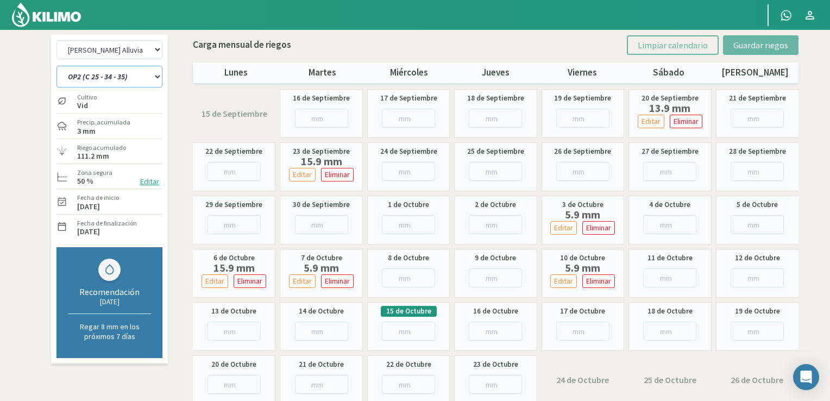
click at [136, 77] on select "OP1 (C 11 - 27 - 29 - 35 - 36) OP2 (C 25 - 34 - 35) OP3 (C 11 - 13 - 15 - 19 - …" at bounding box center [109, 77] width 106 height 22
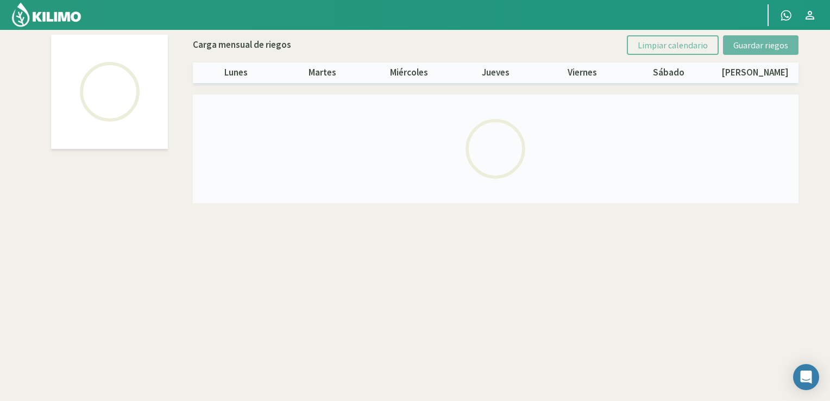
select select "2: Object"
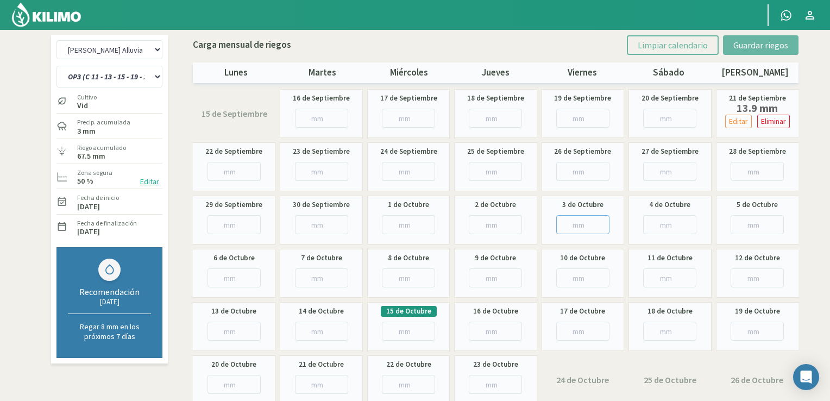
click at [573, 220] on input "number" at bounding box center [582, 224] width 53 height 19
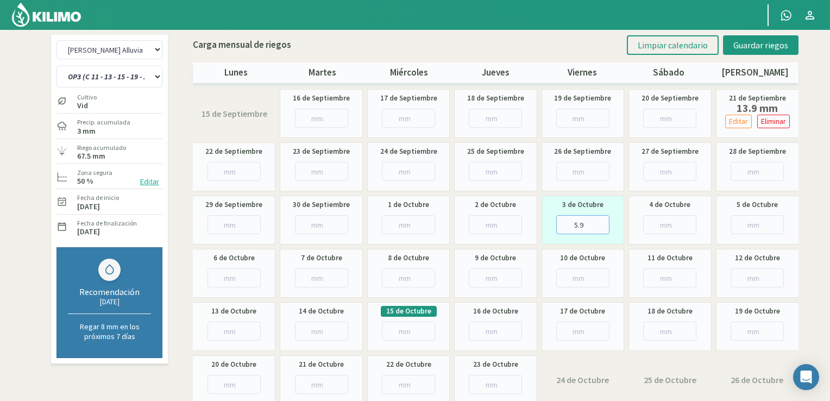
type input "5.9"
click at [408, 280] on input "number" at bounding box center [408, 277] width 53 height 19
type input "5.9"
click at [667, 280] on input "number" at bounding box center [669, 277] width 53 height 19
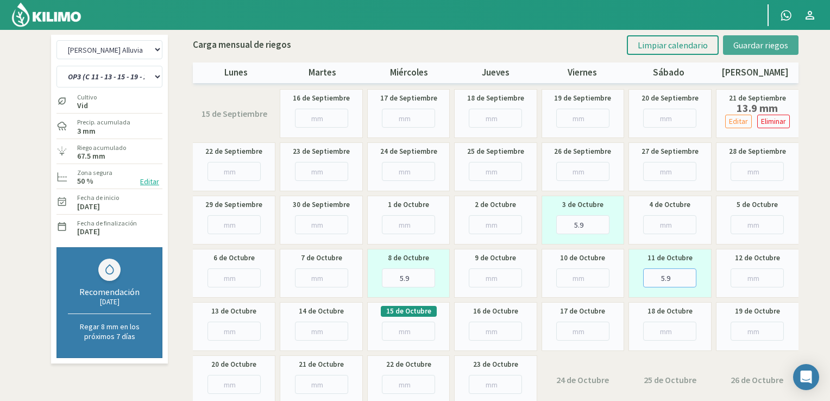
type input "5.9"
click at [771, 44] on span "Guardar riegos" at bounding box center [760, 45] width 55 height 11
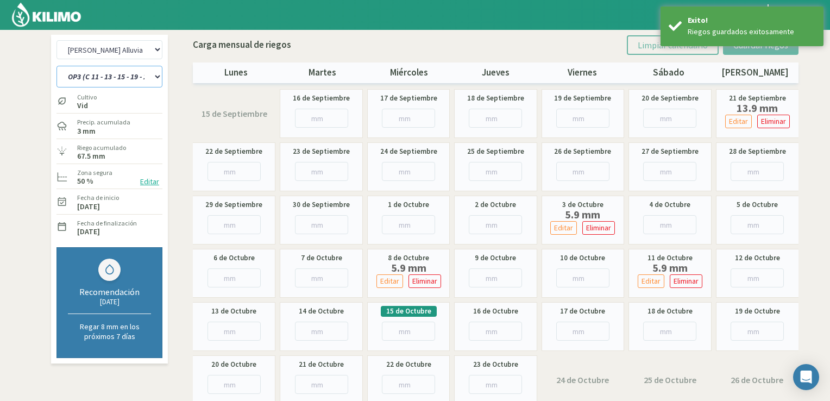
click at [105, 78] on select "OP1 (C 11 - 27 - 29 - 35 - 36) OP2 (C 25 - 34 - 35) OP3 (C 11 - 13 - 15 - 19 - …" at bounding box center [109, 77] width 106 height 22
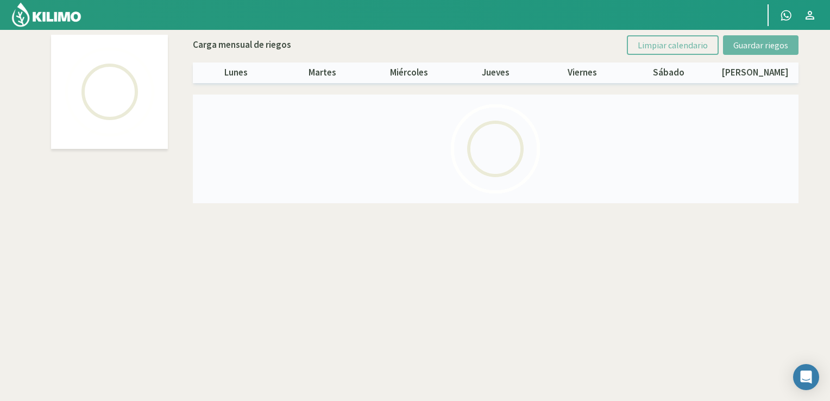
select select "2: Object"
select select "3: Object"
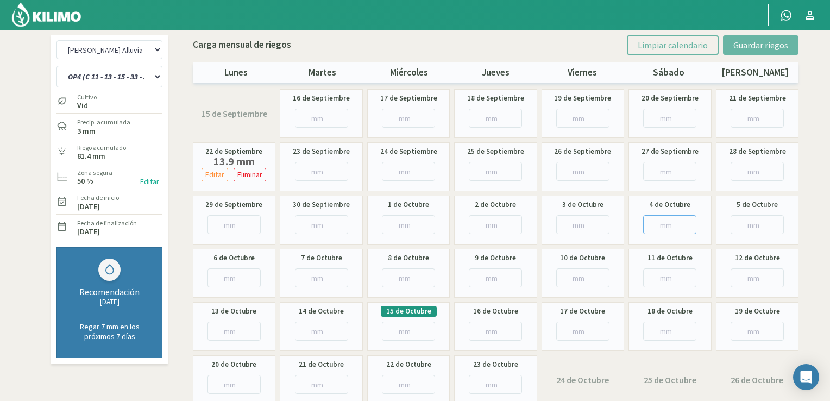
click at [654, 225] on input "number" at bounding box center [669, 224] width 53 height 19
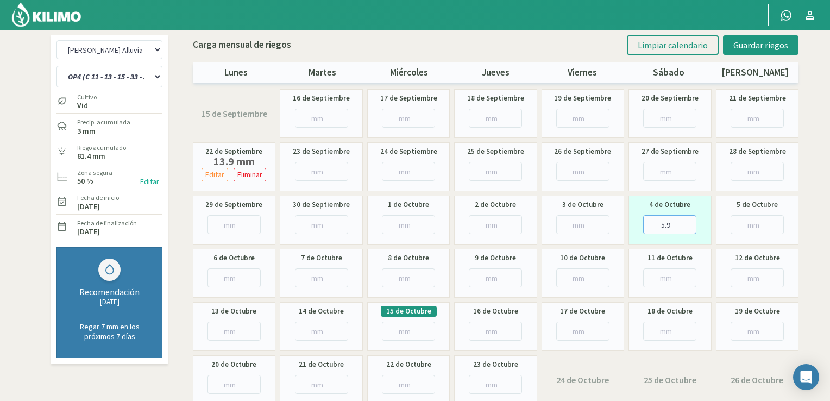
type input "5.9"
click at [410, 281] on input "number" at bounding box center [408, 277] width 53 height 19
type input "5.9"
click at [663, 279] on input "number" at bounding box center [669, 277] width 53 height 19
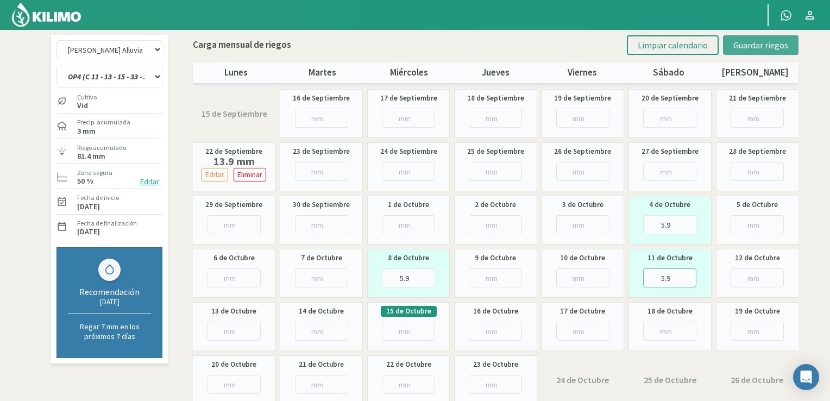
type input "5.9"
click at [773, 37] on button "Guardar riegos" at bounding box center [760, 45] width 75 height 20
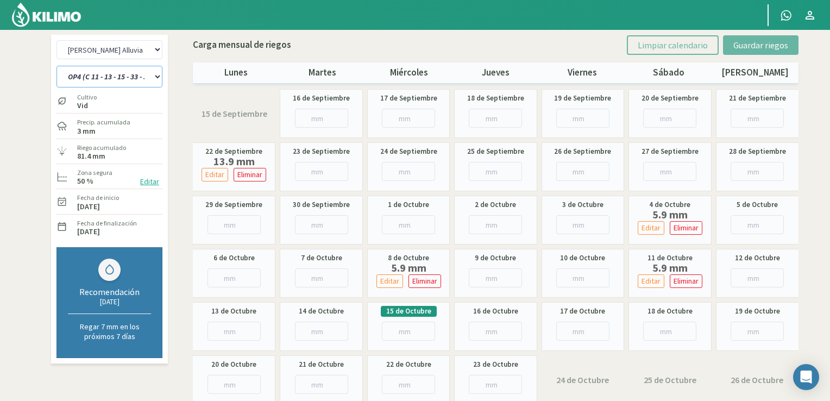
click at [139, 80] on select "OP1 (C 11 - 27 - 29 - 35 - 36) OP2 (C 25 - 34 - 35) OP3 (C 11 - 13 - 15 - 19 - …" at bounding box center [109, 77] width 106 height 22
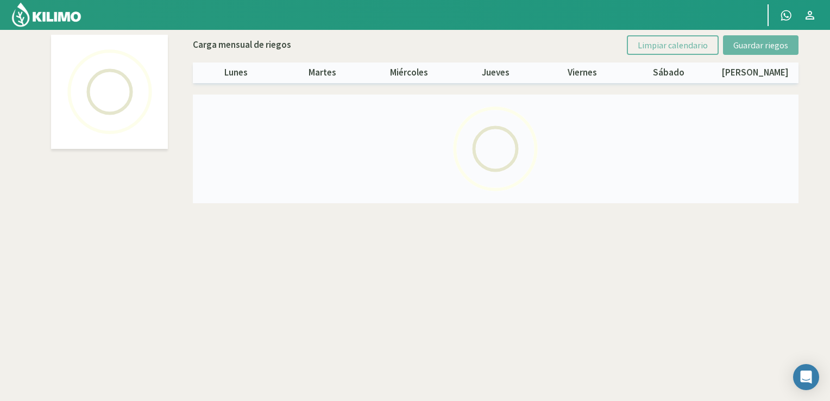
select select "2: Object"
select select "4: Object"
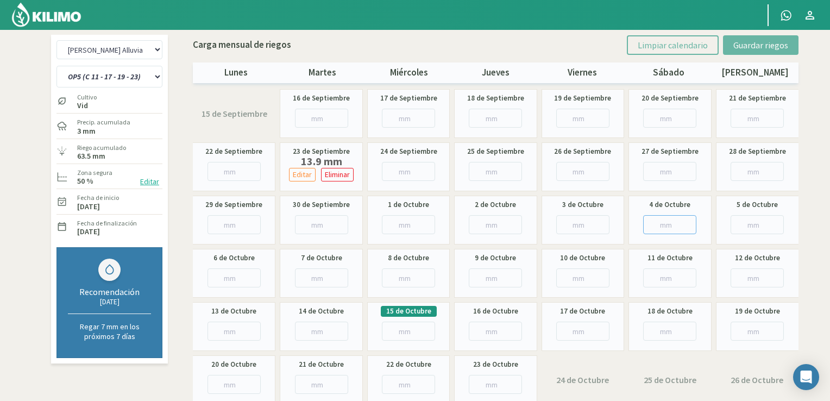
click at [677, 224] on input "number" at bounding box center [669, 224] width 53 height 19
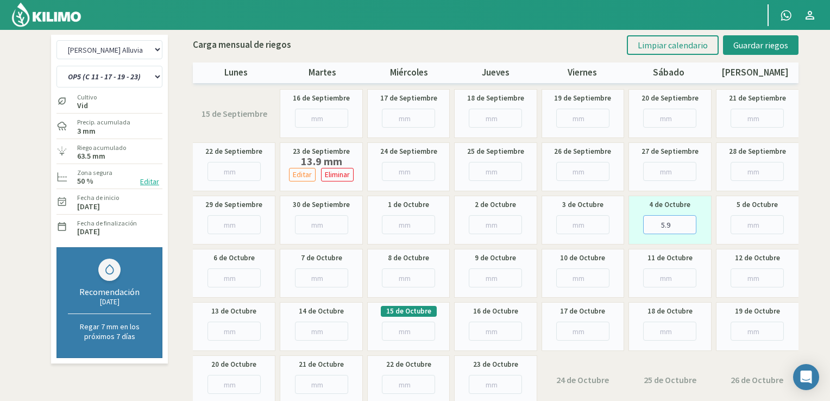
type input "5.9"
click at [505, 277] on input "number" at bounding box center [495, 277] width 53 height 19
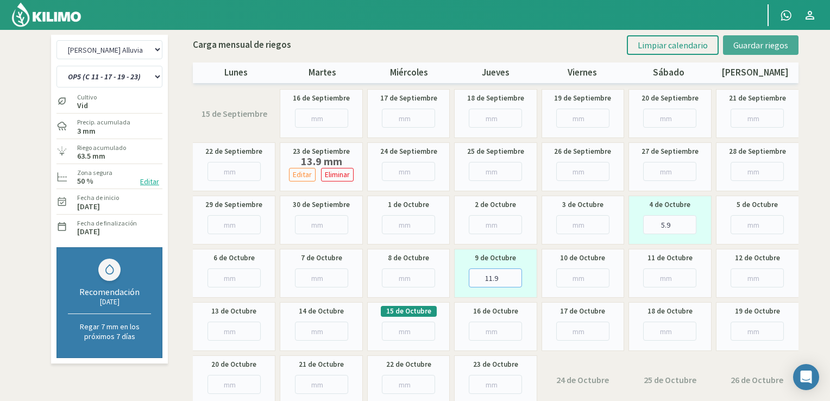
type input "11.9"
click at [747, 41] on span "Guardar riegos" at bounding box center [760, 45] width 55 height 11
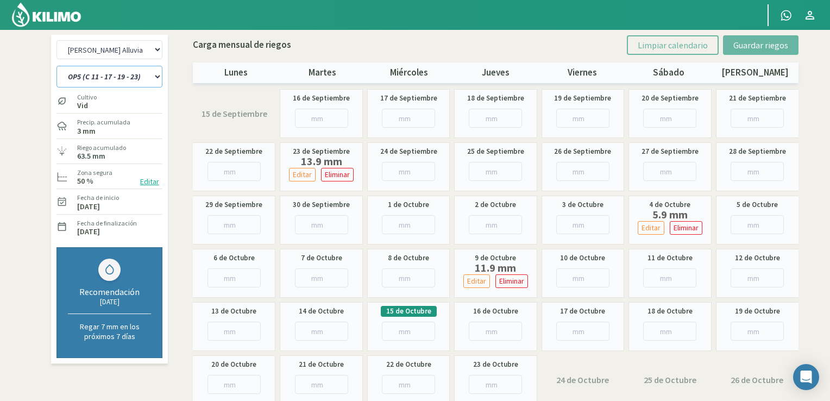
click at [146, 77] on select "OP1 (C 11 - 27 - 29 - 35 - 36) OP2 (C 25 - 34 - 35) OP3 (C 11 - 13 - 15 - 19 - …" at bounding box center [109, 77] width 106 height 22
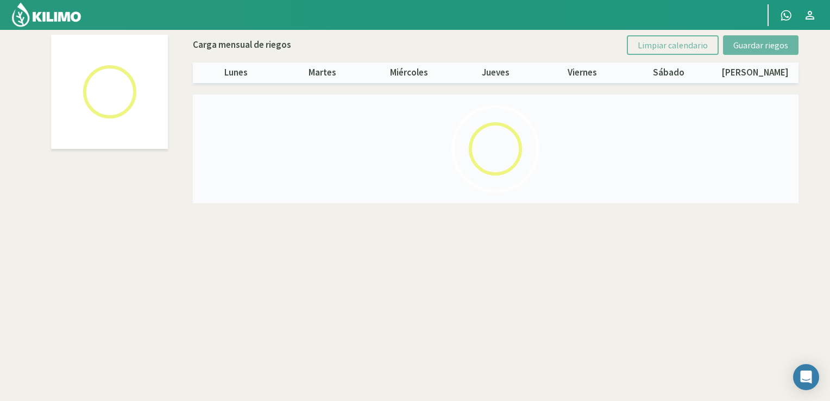
select select "2: Object"
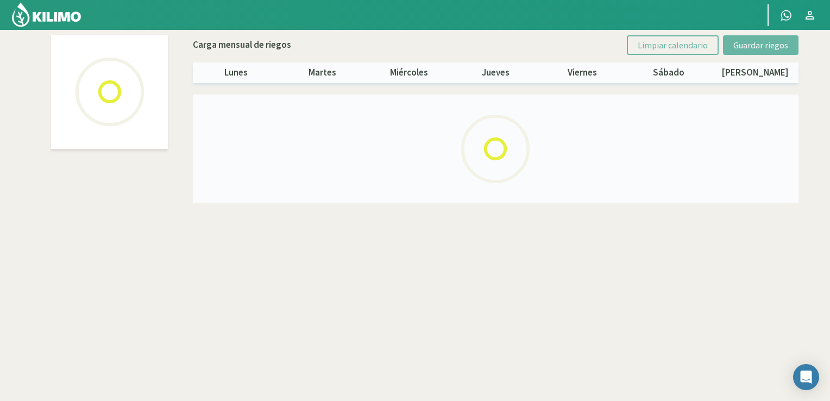
select select "5: Object"
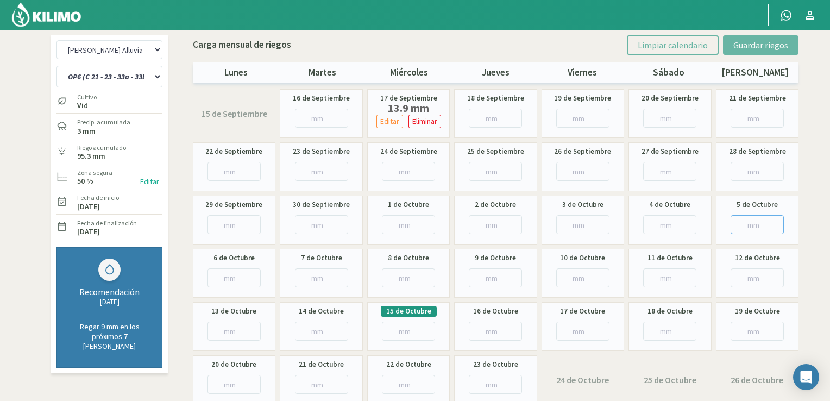
click at [747, 224] on input "number" at bounding box center [757, 224] width 53 height 19
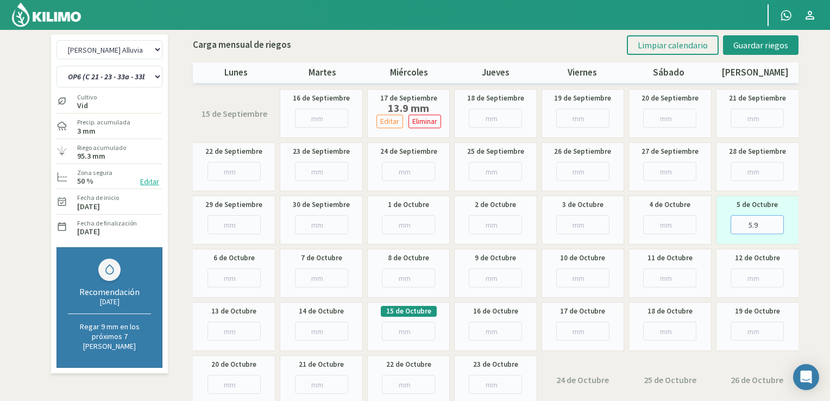
type input "5.9"
click at [237, 283] on input "number" at bounding box center [233, 277] width 53 height 19
type input "7.9"
click at [583, 279] on input "number" at bounding box center [582, 277] width 53 height 19
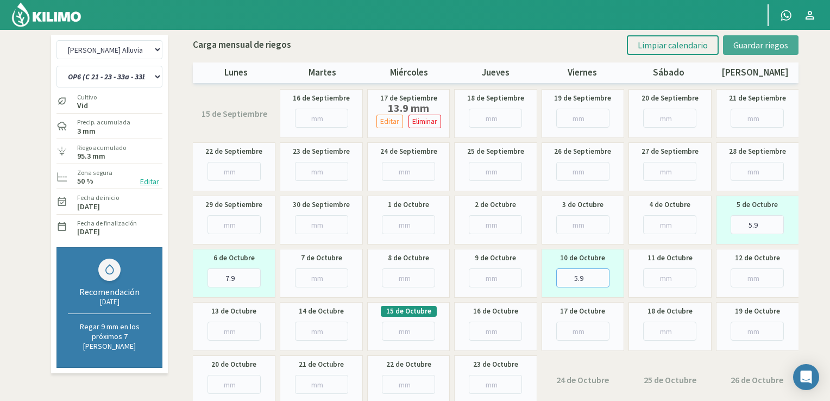
type input "5.9"
click at [757, 44] on span "Guardar riegos" at bounding box center [760, 45] width 55 height 11
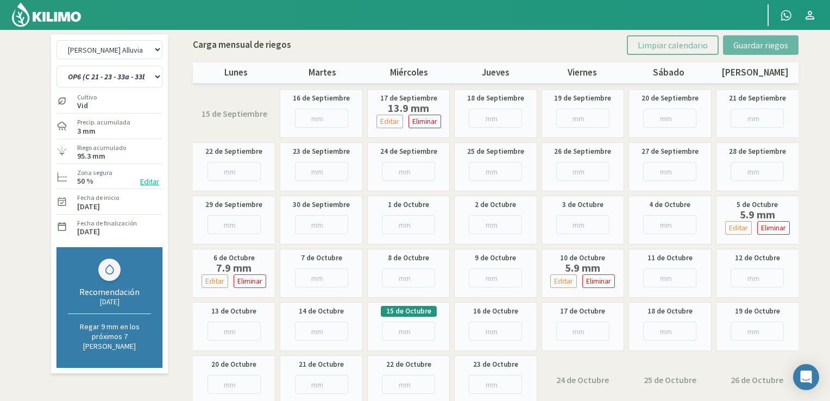
click at [55, 15] on img at bounding box center [46, 15] width 71 height 26
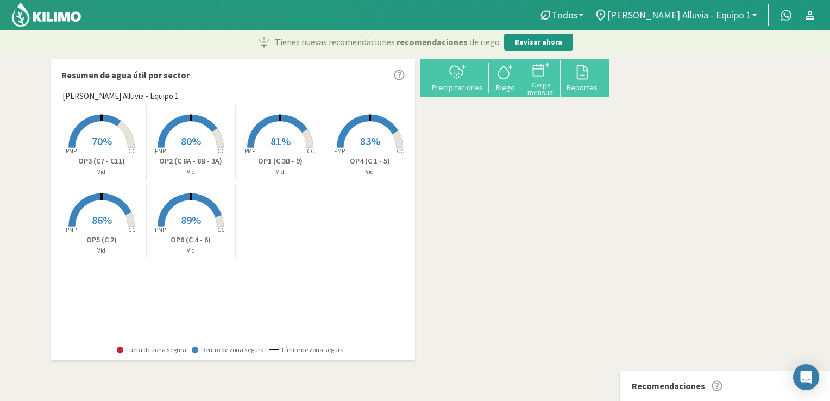
click at [694, 16] on span "[PERSON_NAME] Alluvia - Equipo 1" at bounding box center [679, 14] width 144 height 11
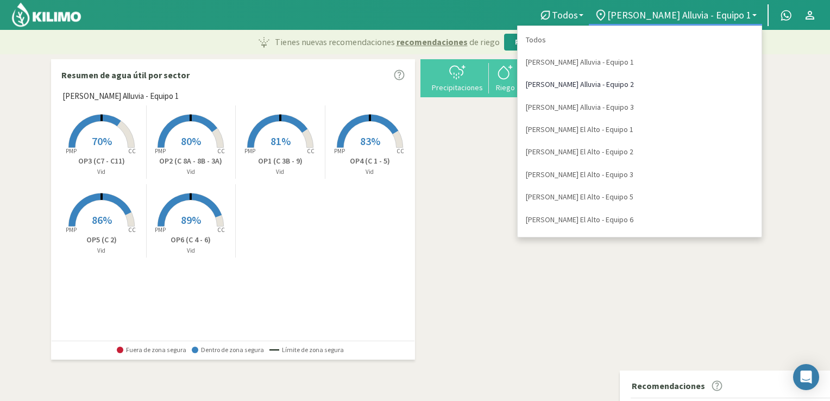
click at [687, 82] on link "[PERSON_NAME] Alluvia - Equipo 2" at bounding box center [640, 84] width 244 height 22
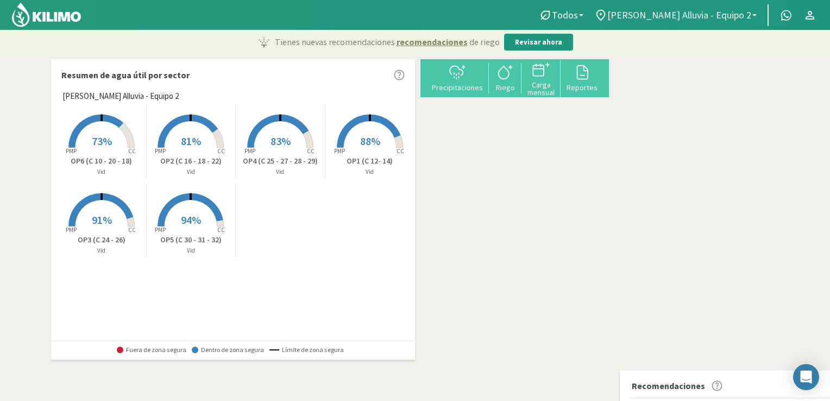
click at [716, 8] on link "[PERSON_NAME] Alluvia - Equipo 2" at bounding box center [675, 15] width 173 height 21
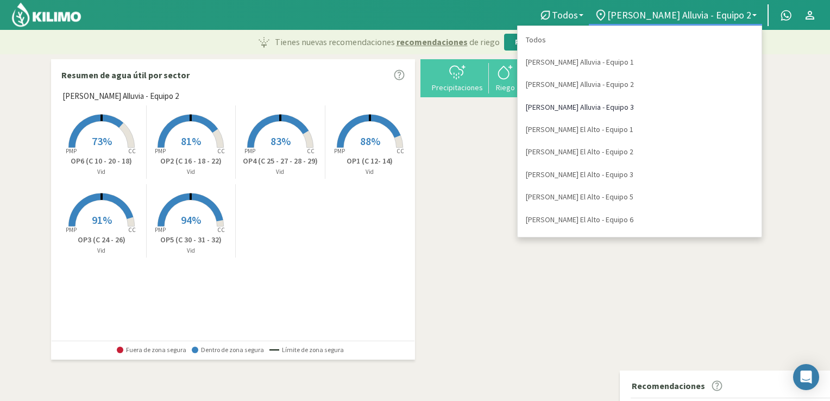
click at [695, 107] on link "[PERSON_NAME] Alluvia - Equipo 3" at bounding box center [640, 107] width 244 height 22
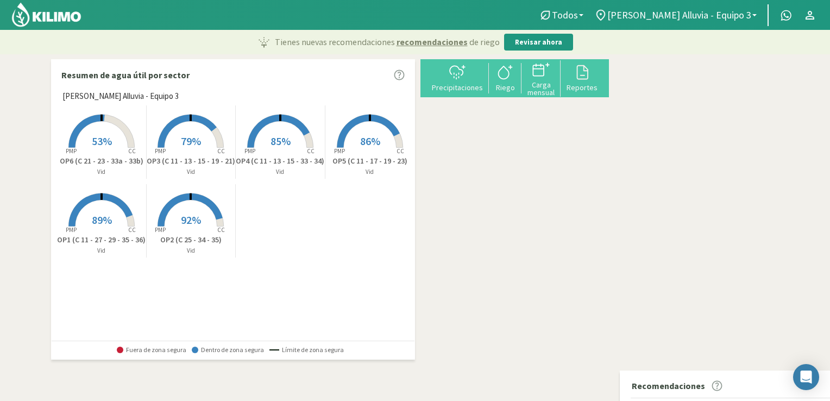
drag, startPoint x: 633, startPoint y: 287, endPoint x: 623, endPoint y: 238, distance: 49.8
click at [614, 238] on div "+ − Leaflet | © Esri" at bounding box center [614, 181] width 0 height 244
drag, startPoint x: 623, startPoint y: 238, endPoint x: 615, endPoint y: 191, distance: 48.4
click at [614, 191] on div "+ − Leaflet | © Esri" at bounding box center [614, 181] width 0 height 244
drag, startPoint x: 585, startPoint y: 279, endPoint x: 565, endPoint y: 163, distance: 117.0
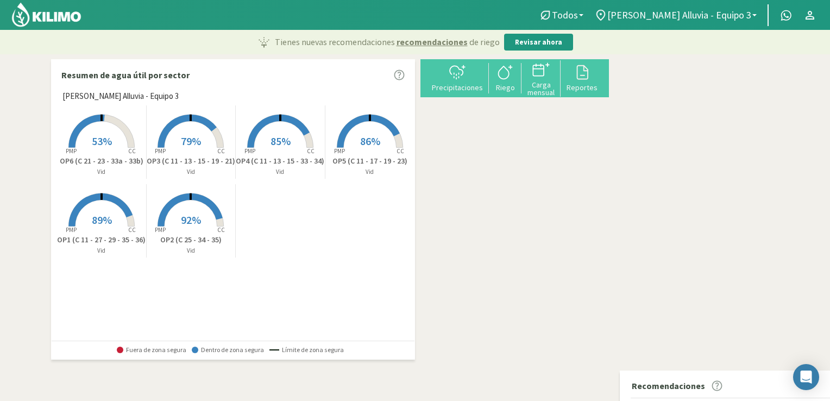
click at [614, 163] on div "+ − Leaflet | © Esri" at bounding box center [614, 181] width 0 height 244
drag, startPoint x: 655, startPoint y: 237, endPoint x: 512, endPoint y: 253, distance: 144.2
click at [614, 253] on div "+ − Leaflet | © Esri" at bounding box center [614, 181] width 0 height 244
drag, startPoint x: 685, startPoint y: 256, endPoint x: 613, endPoint y: 229, distance: 77.2
click at [614, 229] on div "+ − Leaflet | © Esri" at bounding box center [614, 181] width 0 height 244
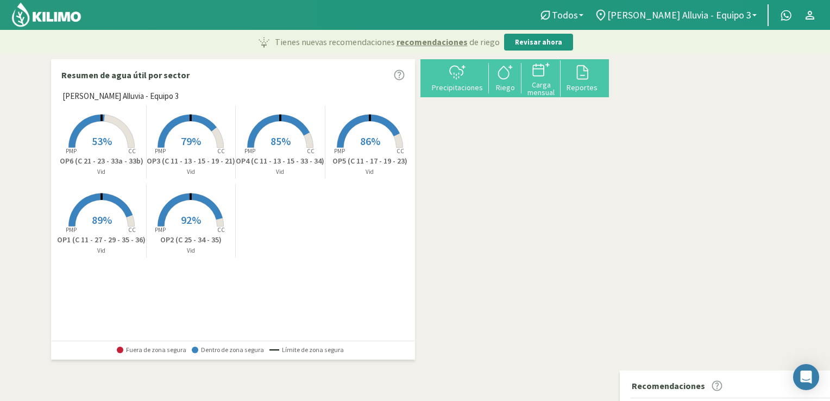
drag, startPoint x: 545, startPoint y: 249, endPoint x: 584, endPoint y: 253, distance: 38.8
click at [614, 253] on div "+ − Leaflet | © Esri" at bounding box center [614, 181] width 0 height 244
drag, startPoint x: 545, startPoint y: 211, endPoint x: 625, endPoint y: 263, distance: 95.2
click at [614, 263] on div "+ − Leaflet | © Esri" at bounding box center [614, 181] width 0 height 244
drag, startPoint x: 616, startPoint y: 202, endPoint x: 689, endPoint y: 256, distance: 90.1
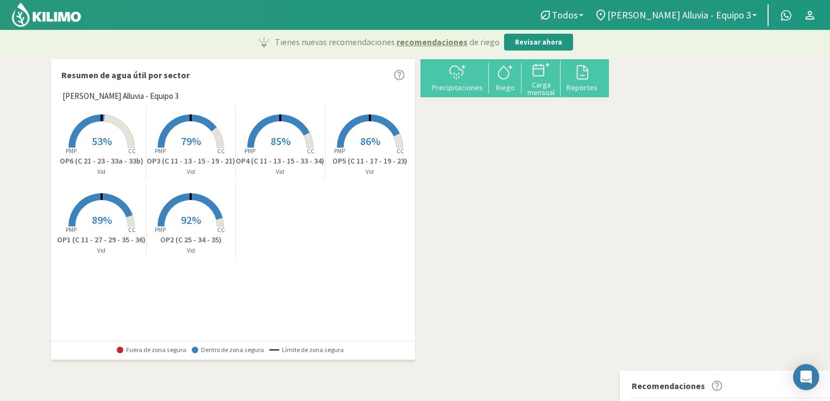
click at [614, 256] on div "+ − Leaflet | © Esri" at bounding box center [614, 181] width 0 height 244
drag, startPoint x: 600, startPoint y: 278, endPoint x: 673, endPoint y: 270, distance: 73.7
click at [614, 270] on div "+ − Leaflet | © Esri" at bounding box center [614, 181] width 0 height 244
drag, startPoint x: 602, startPoint y: 213, endPoint x: 589, endPoint y: 250, distance: 39.0
click at [614, 250] on div "+ − Leaflet | © Esri" at bounding box center [614, 181] width 0 height 244
